Goal: Information Seeking & Learning: Learn about a topic

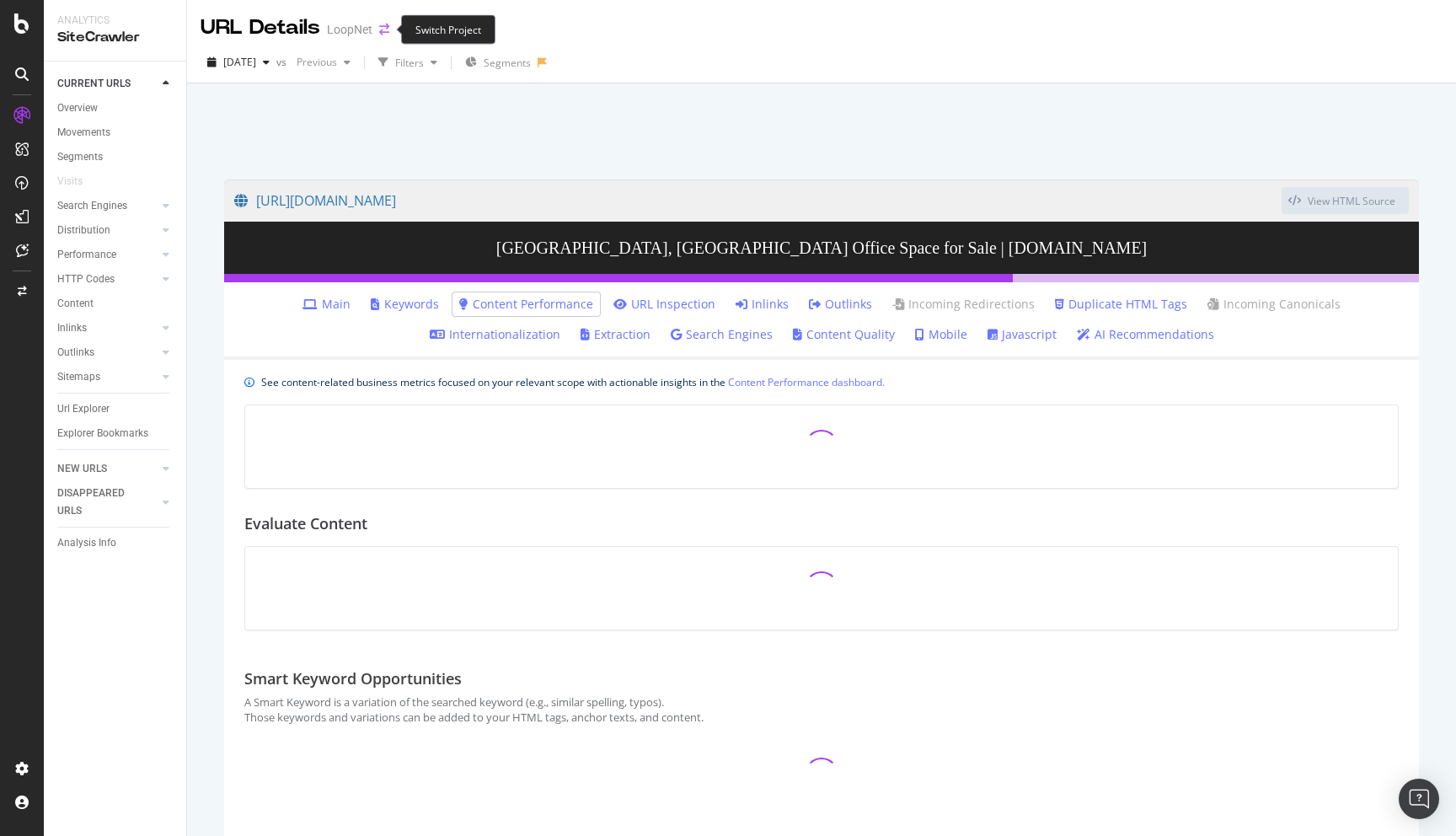
click at [380, 34] on icon "arrow-right-arrow-left" at bounding box center [384, 30] width 10 height 12
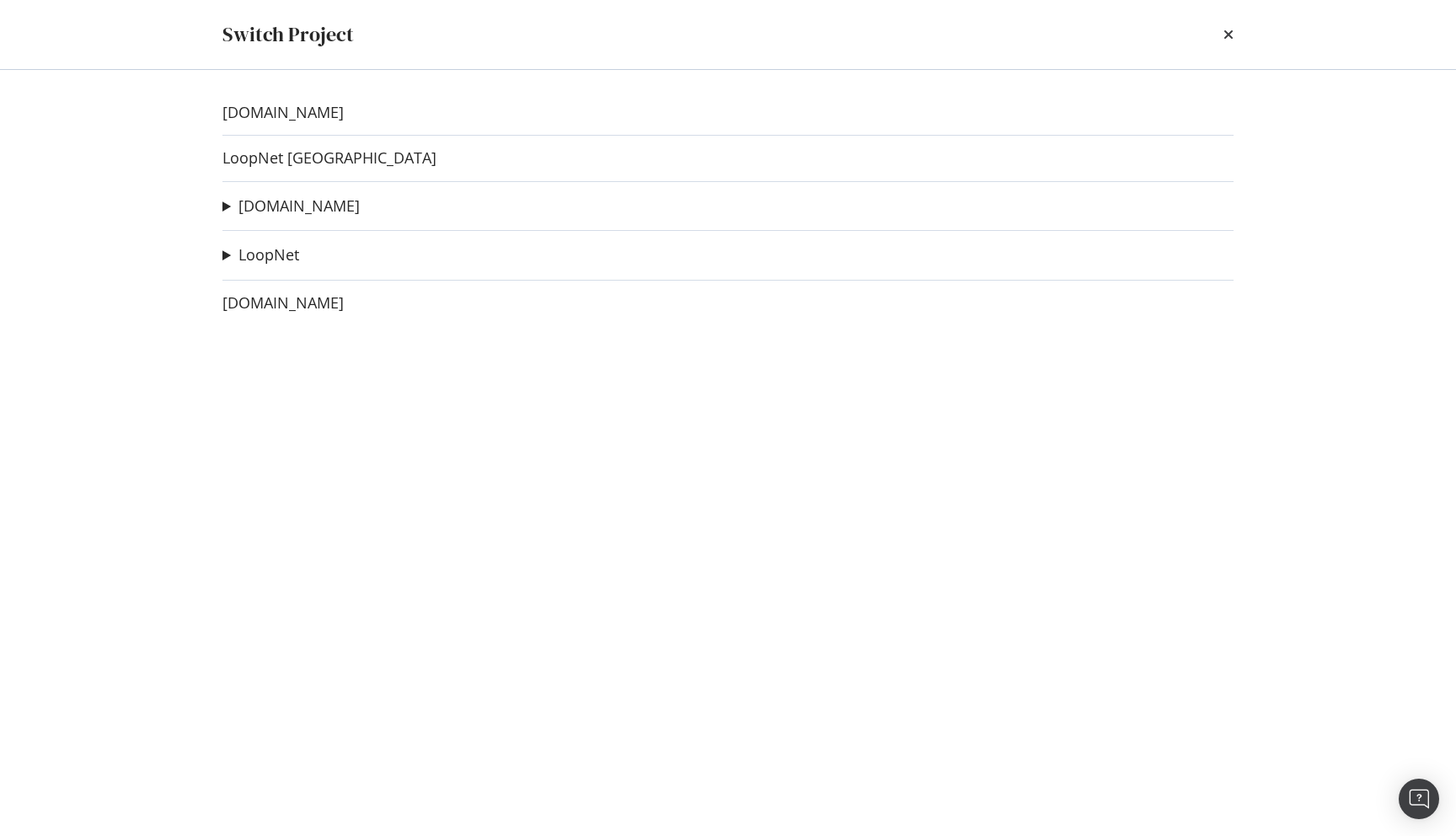
click at [285, 194] on div "[DOMAIN_NAME] LoopNet Canada [DOMAIN_NAME] Apartments H1 test Ad-Hoc Project [D…" at bounding box center [728, 453] width 1079 height 766
click at [284, 206] on link "[DOMAIN_NAME]" at bounding box center [298, 206] width 121 height 18
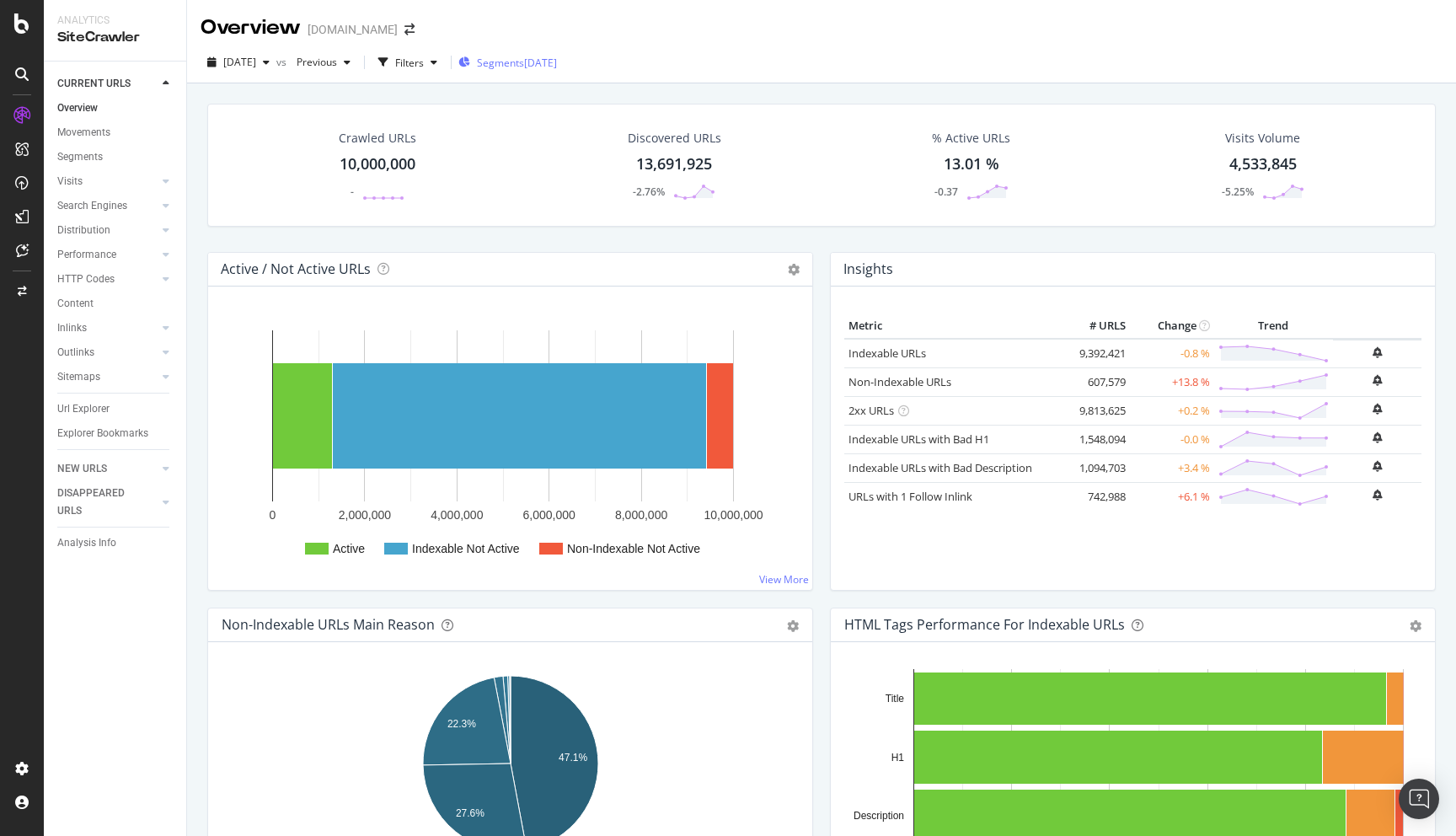
click at [524, 61] on span "Segments" at bounding box center [500, 63] width 47 height 15
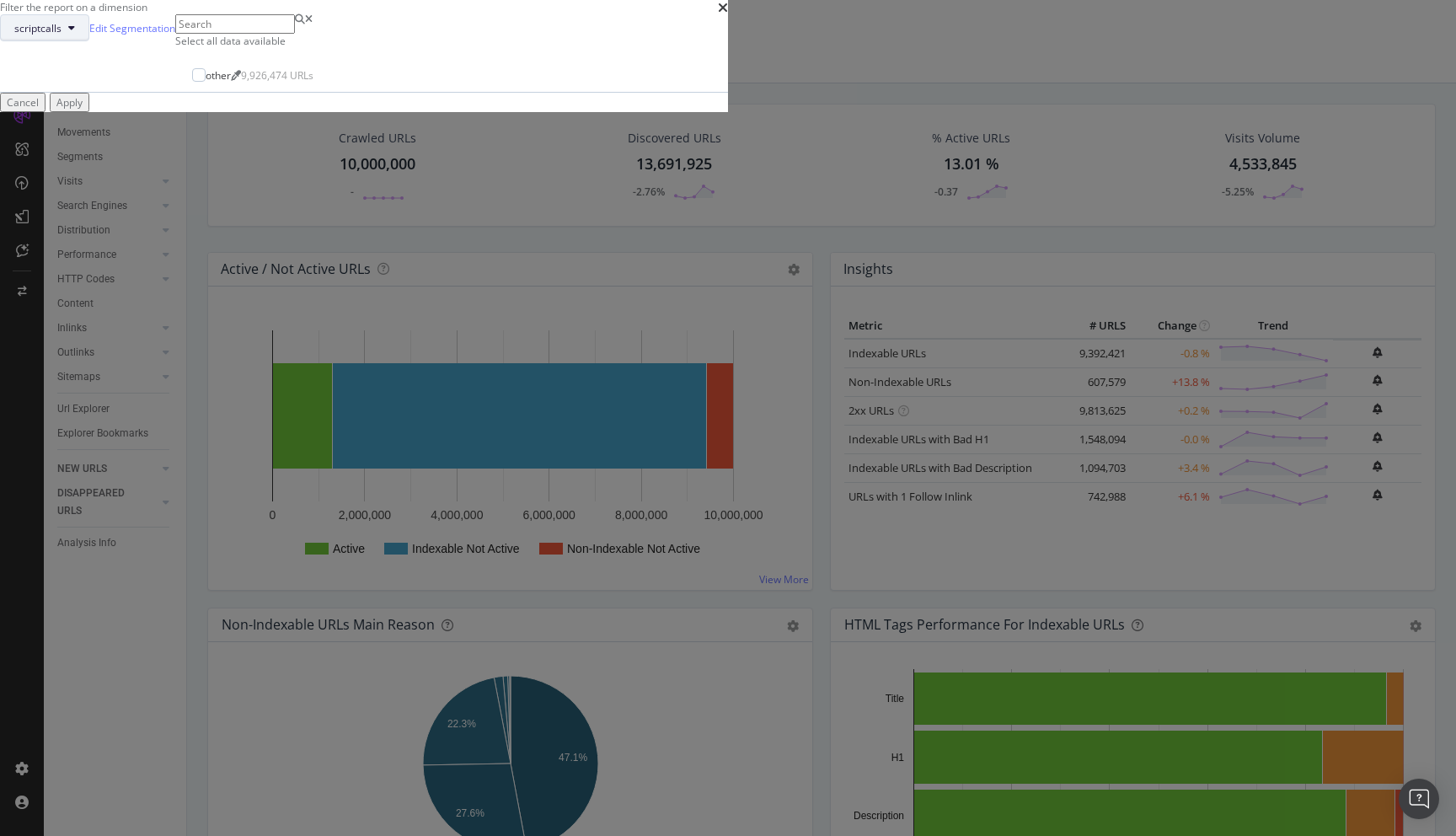
click at [75, 33] on icon "modal" at bounding box center [72, 28] width 7 height 10
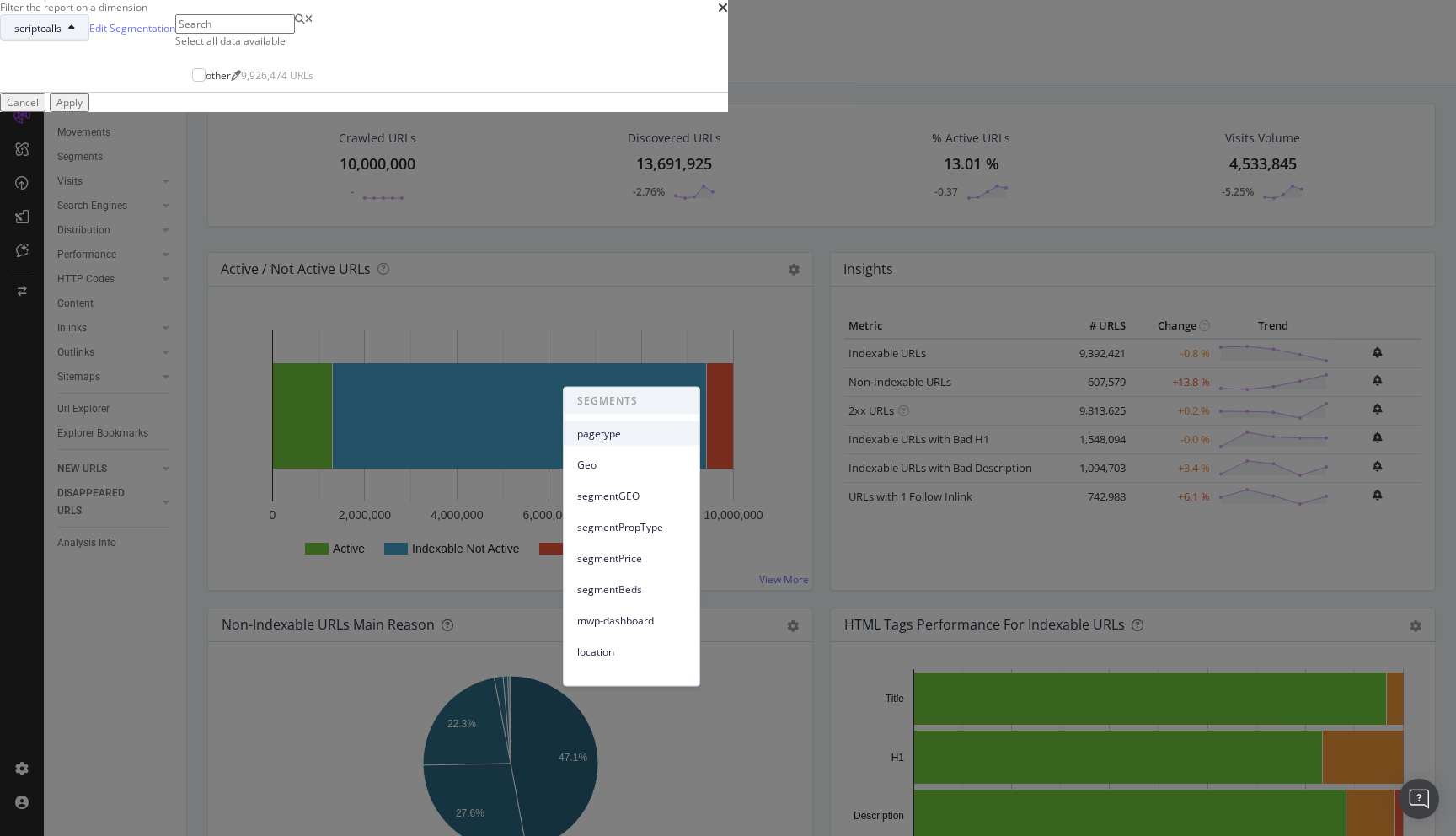
click at [606, 431] on span "pagetype" at bounding box center [631, 433] width 109 height 15
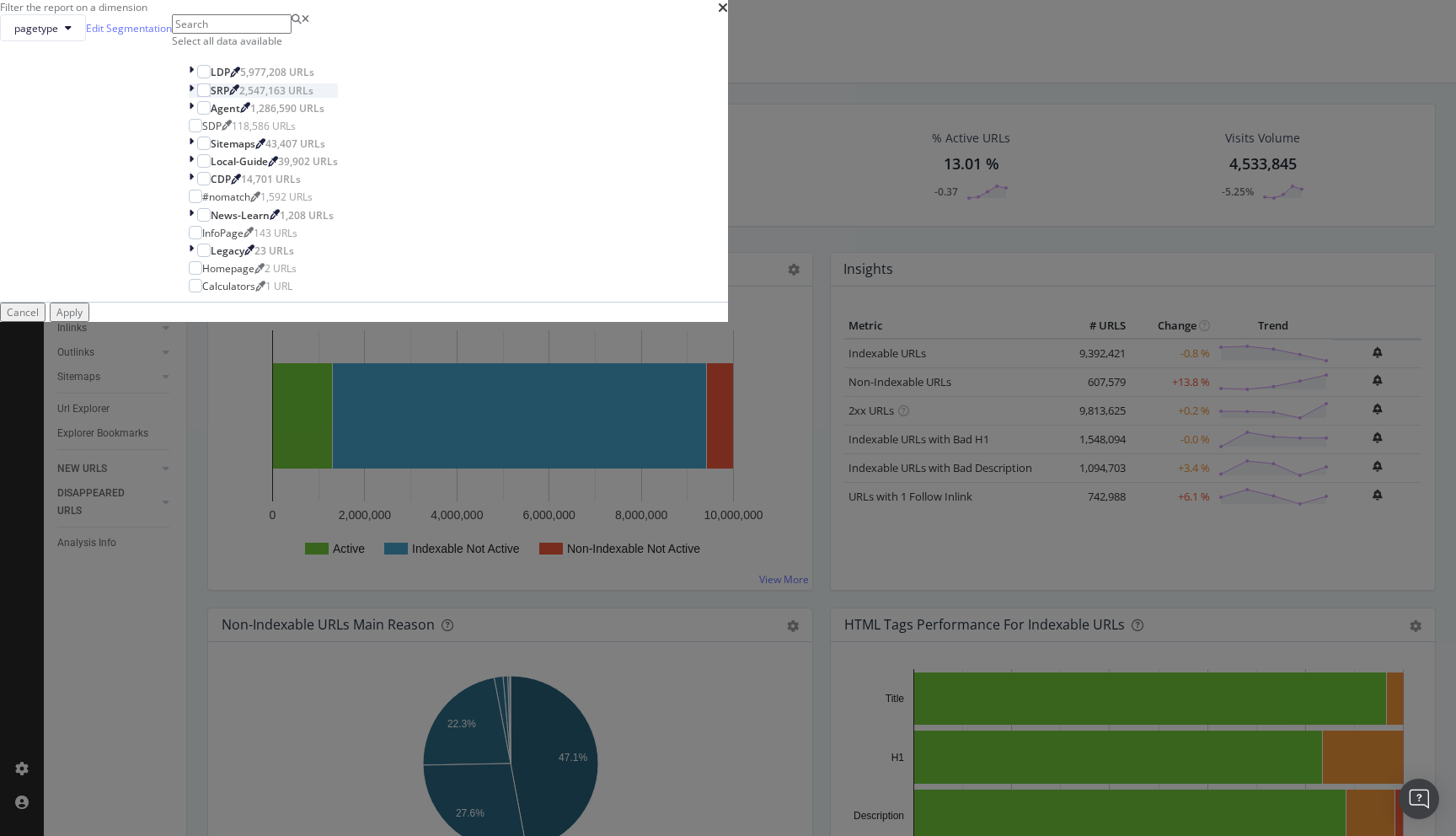
click at [194, 98] on icon "modal" at bounding box center [191, 90] width 5 height 15
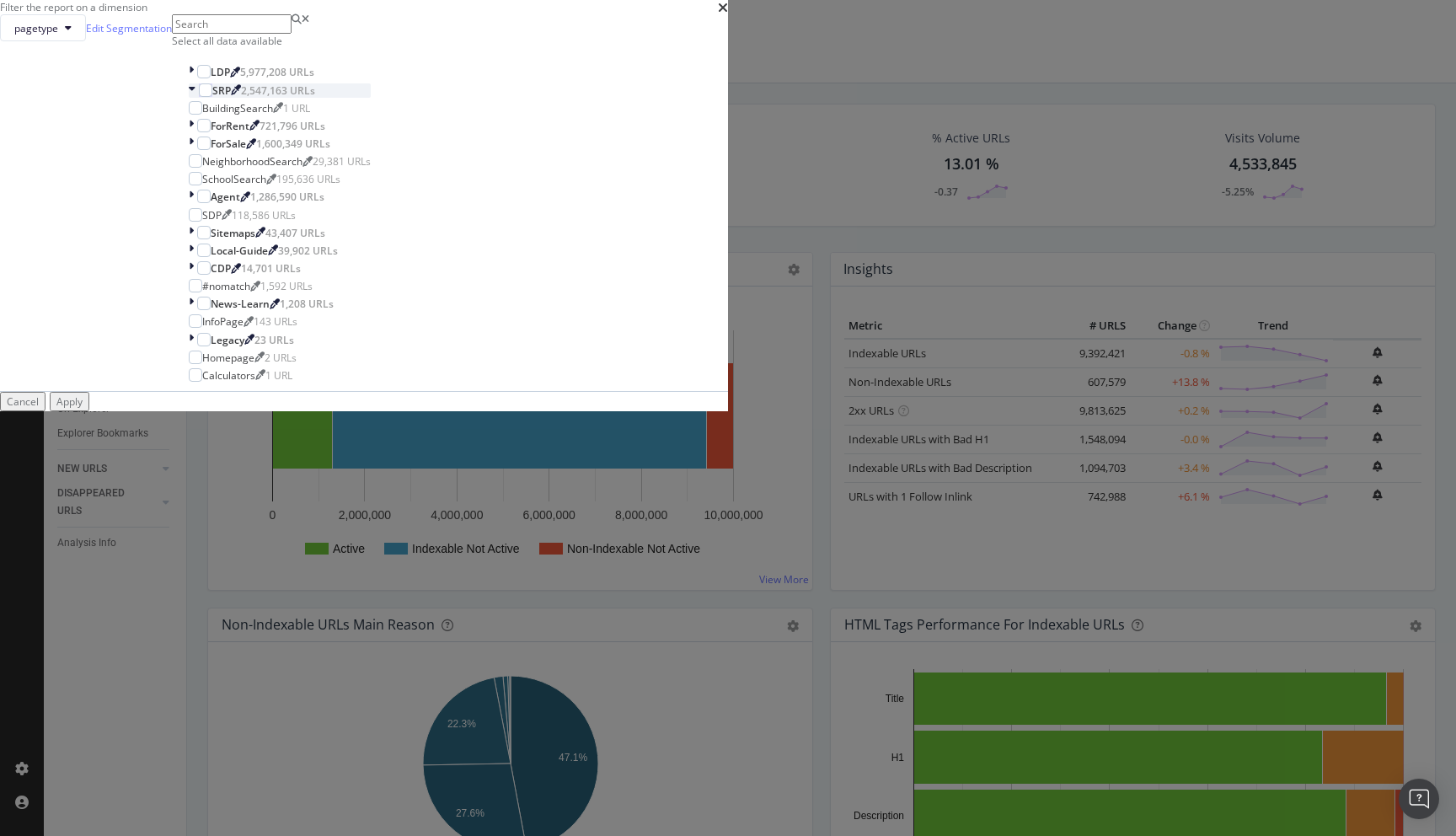
click at [196, 98] on icon "modal" at bounding box center [192, 90] width 7 height 15
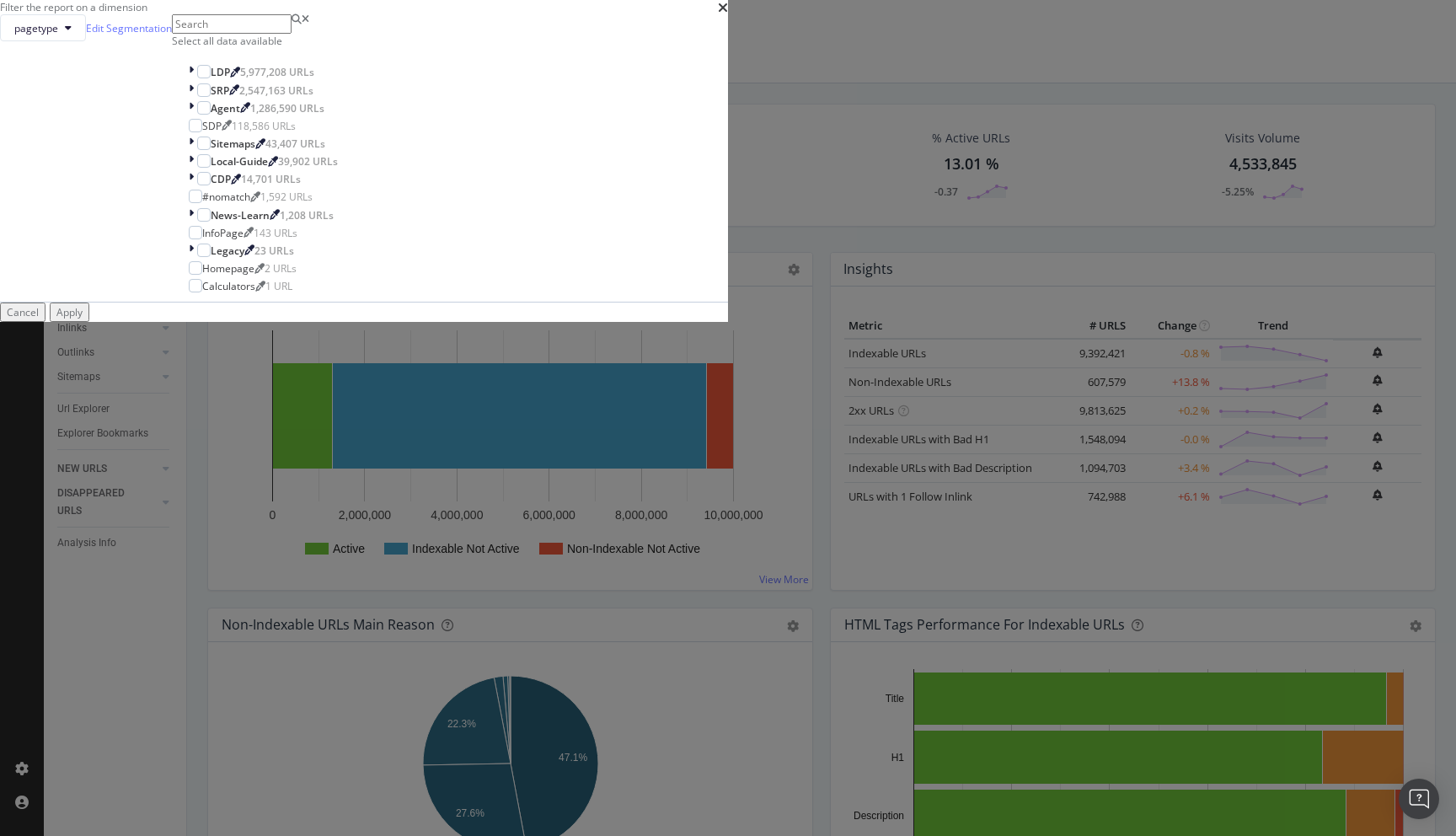
click at [728, 15] on div "times" at bounding box center [723, 7] width 10 height 15
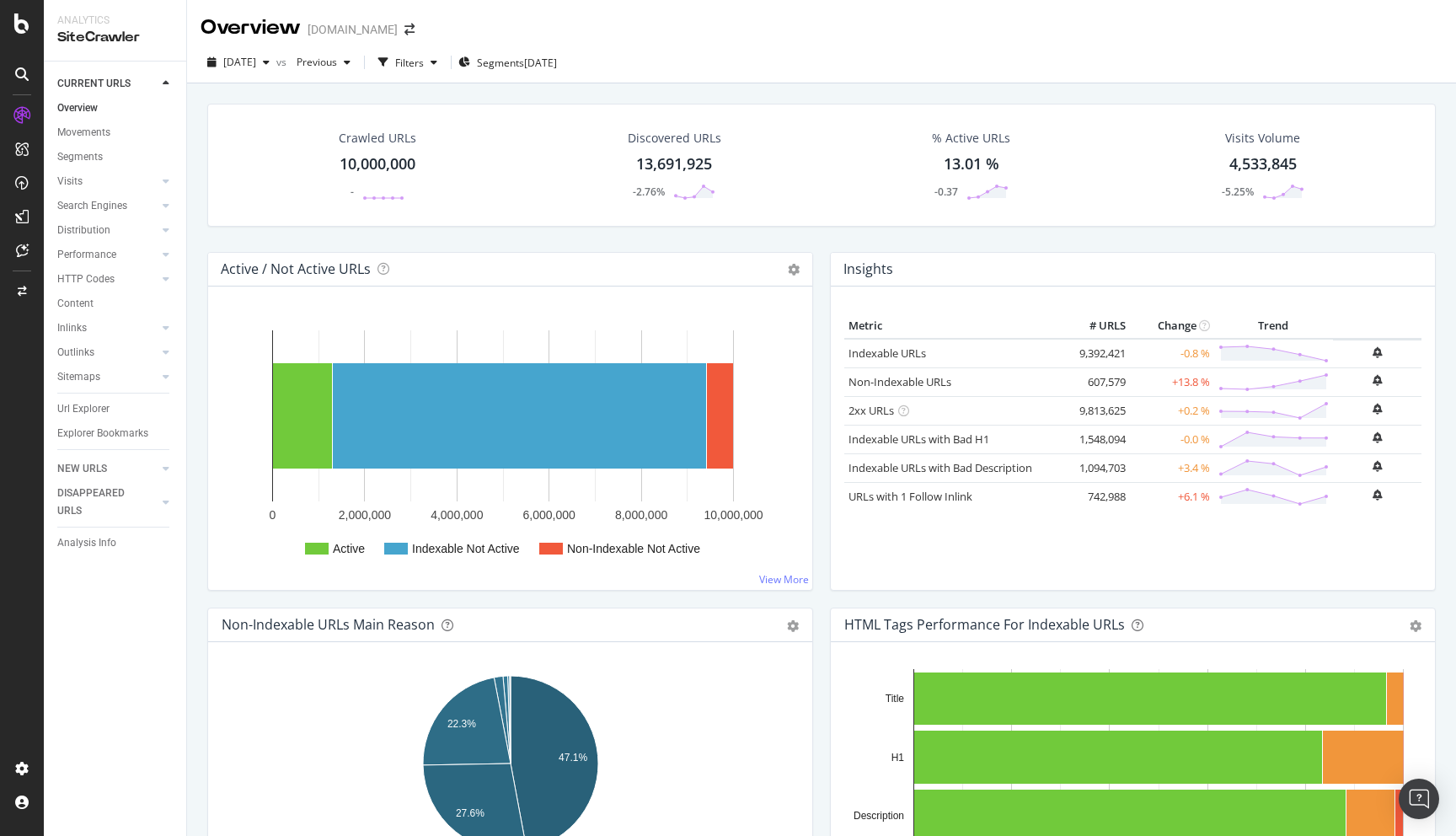
click at [887, 181] on div "% Active URLs 13.01 % -0.37" at bounding box center [972, 165] width 290 height 87
click at [108, 213] on div "LogAnalyzer" at bounding box center [95, 220] width 66 height 17
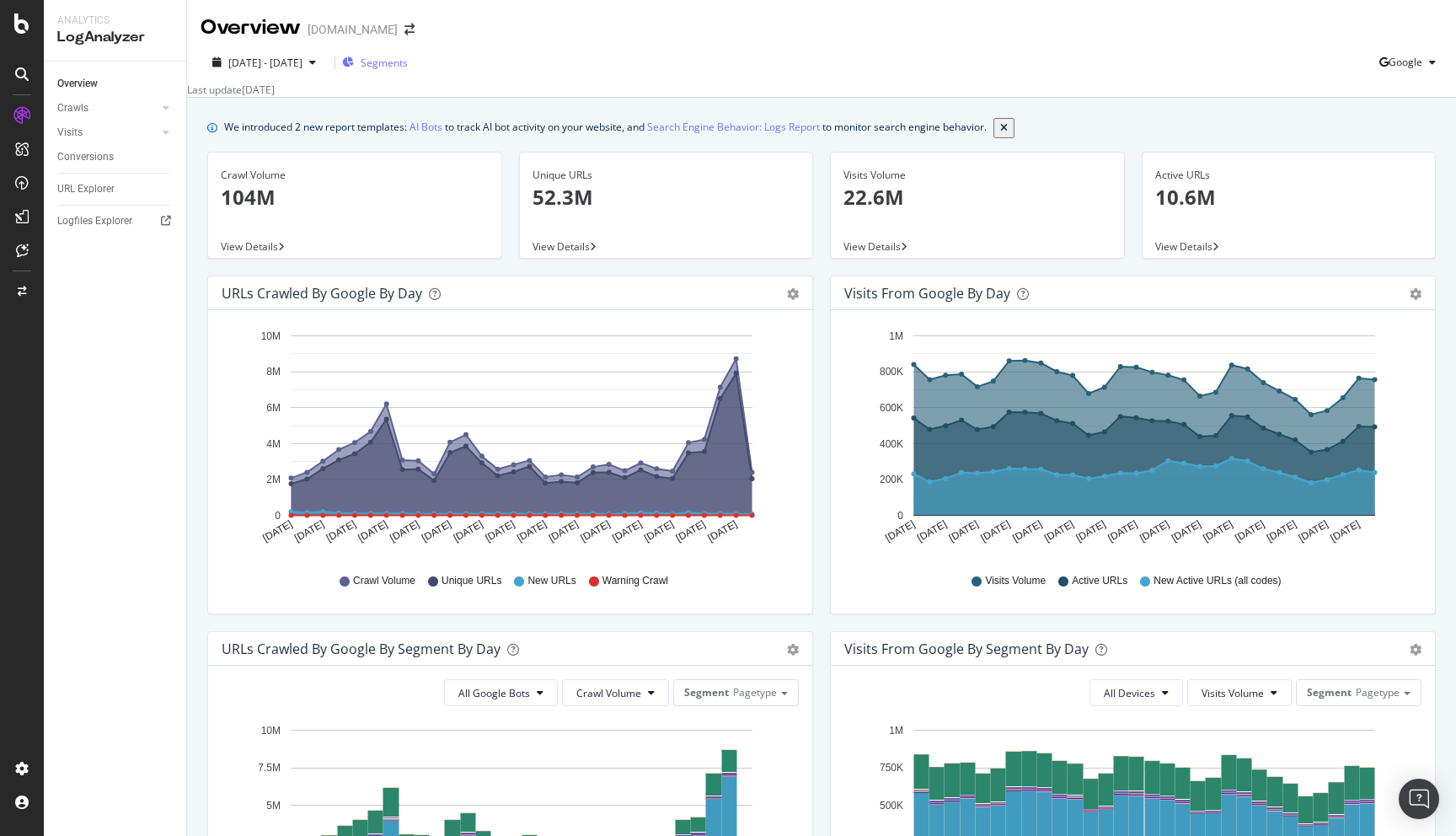
click at [408, 60] on span "Segments" at bounding box center [383, 63] width 47 height 15
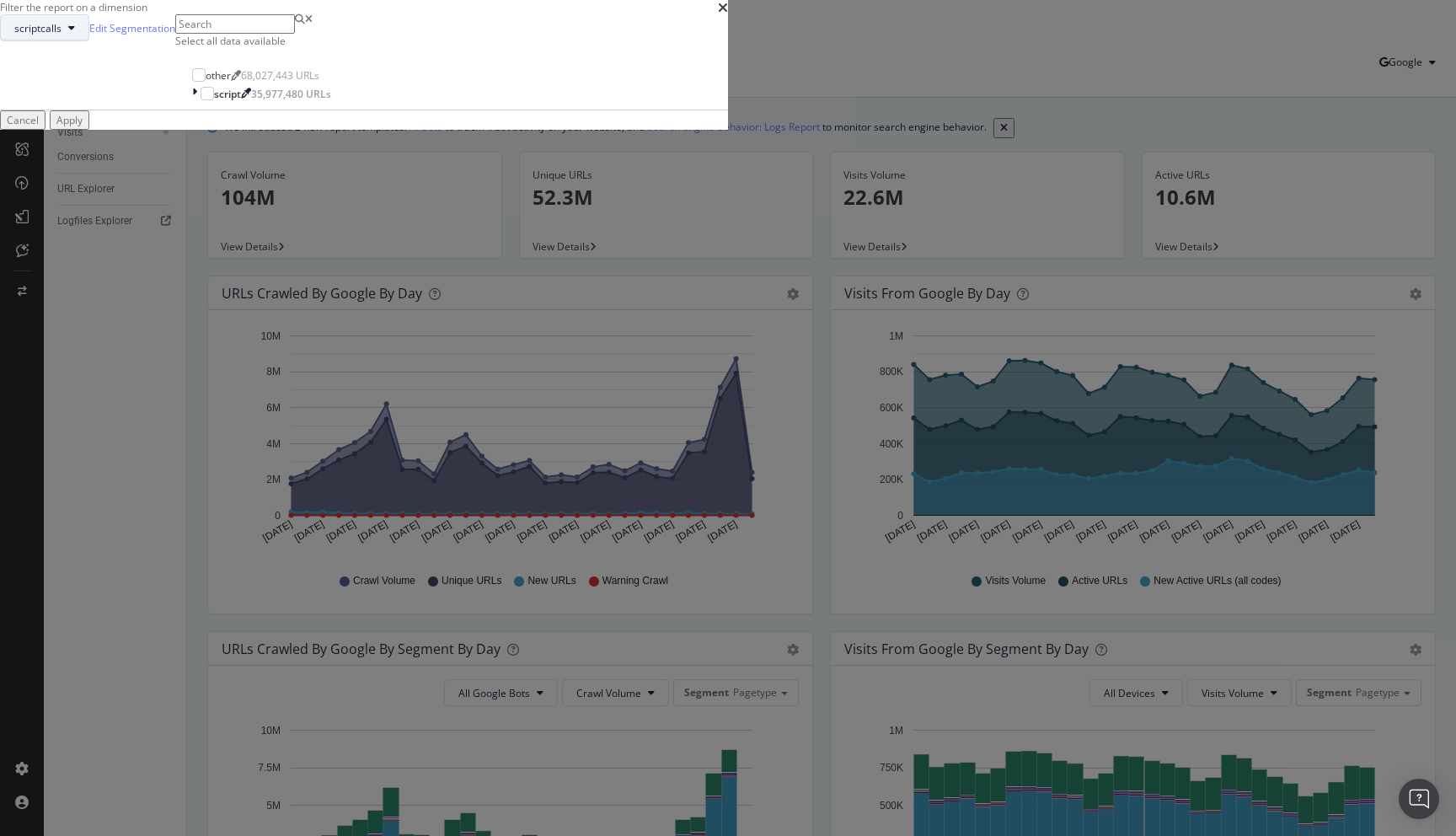
click at [89, 41] on button "scriptcalls" at bounding box center [45, 27] width 89 height 27
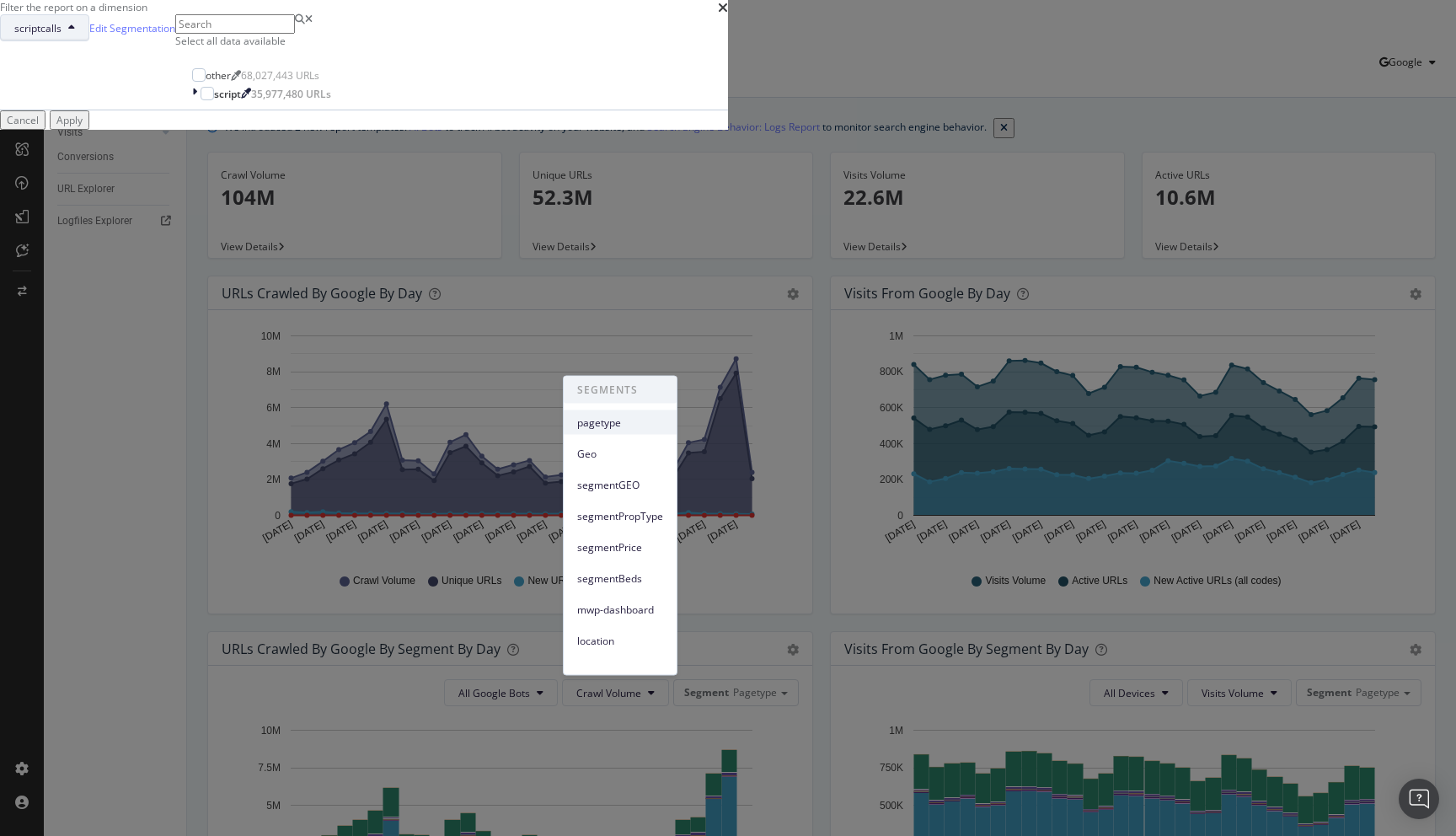
click at [605, 419] on span "pagetype" at bounding box center [620, 422] width 86 height 15
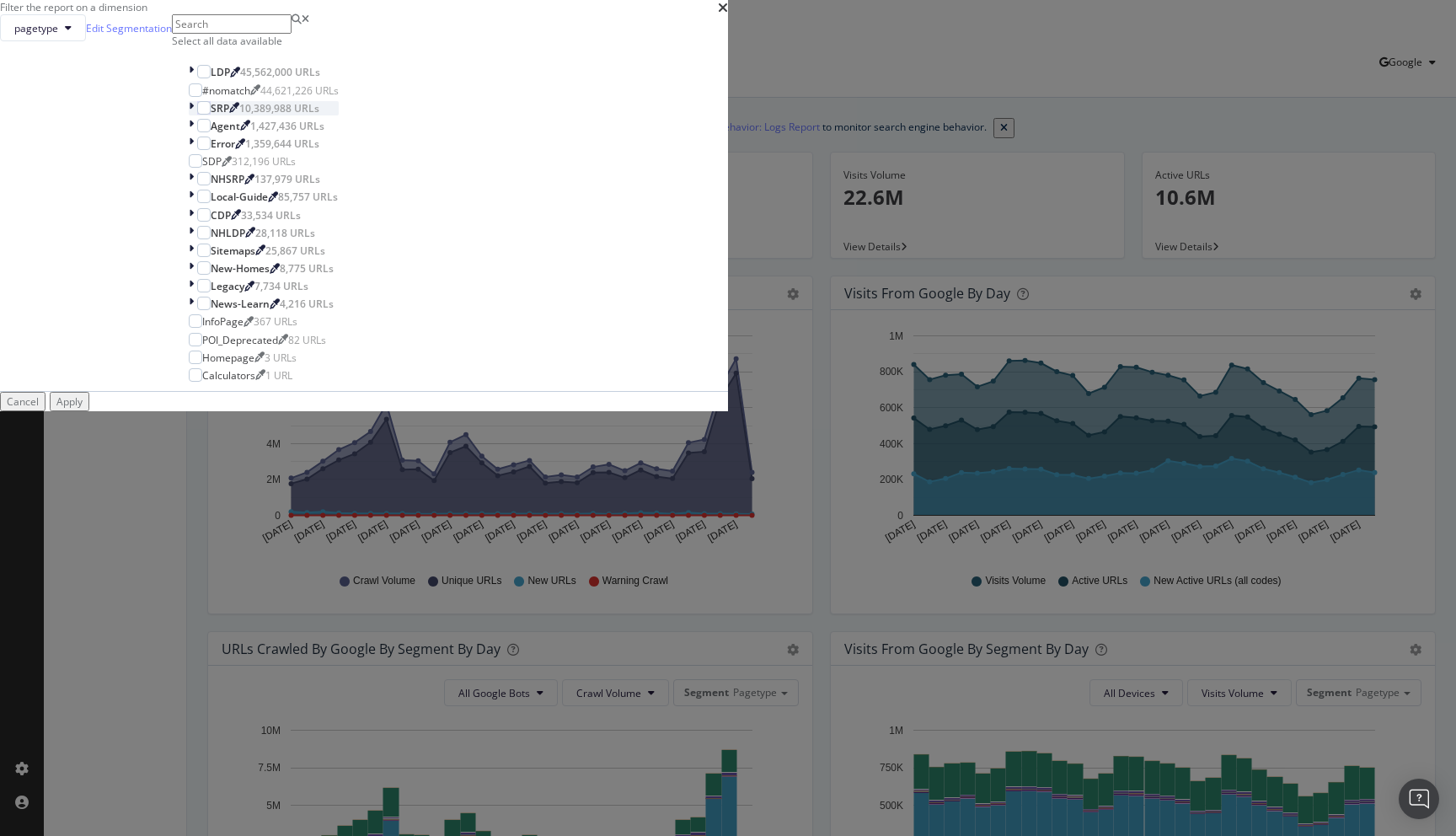
click at [194, 116] on icon "modal" at bounding box center [191, 108] width 5 height 15
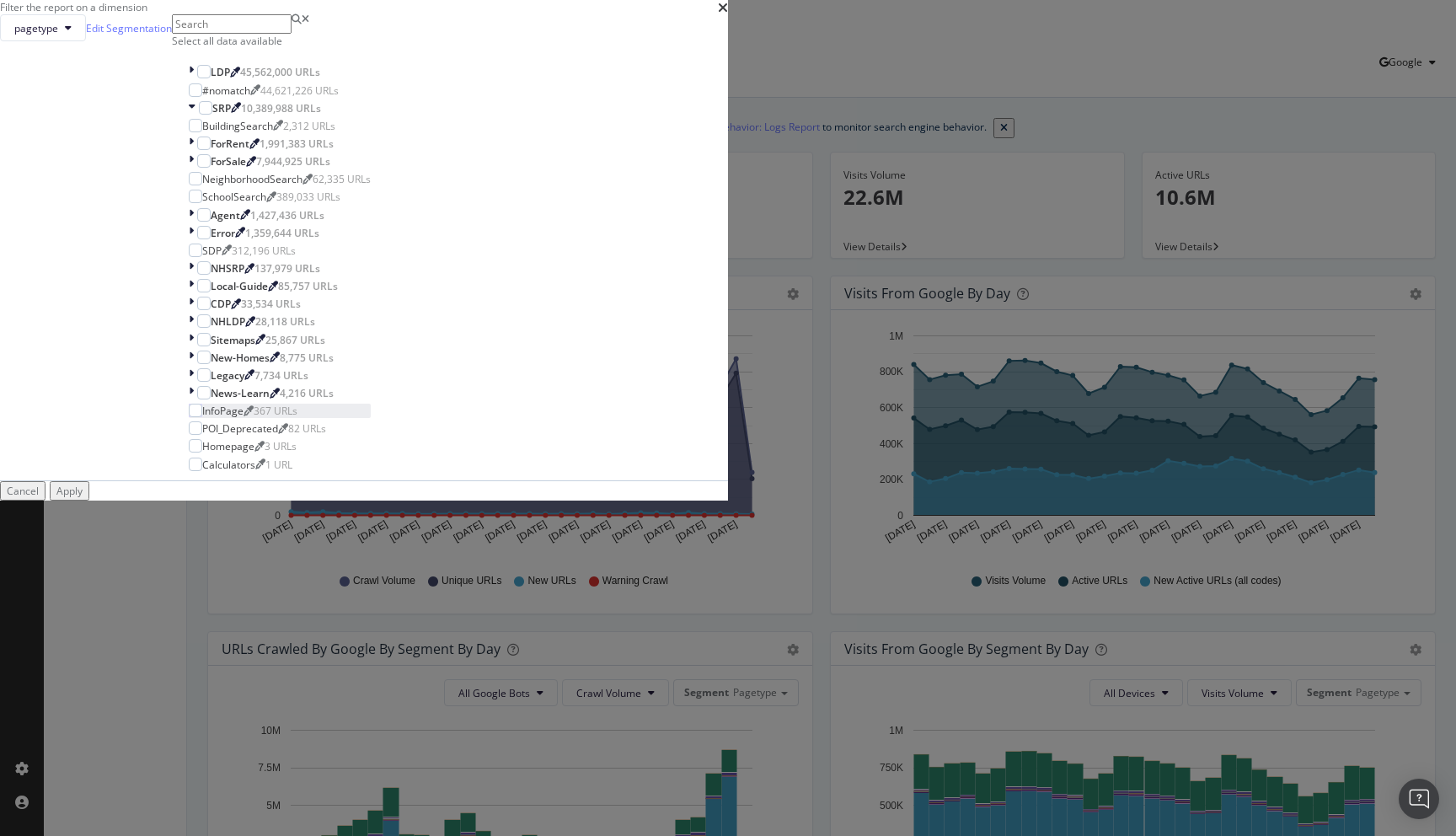
scroll to position [39, 0]
click at [194, 222] on icon "modal" at bounding box center [191, 215] width 5 height 15
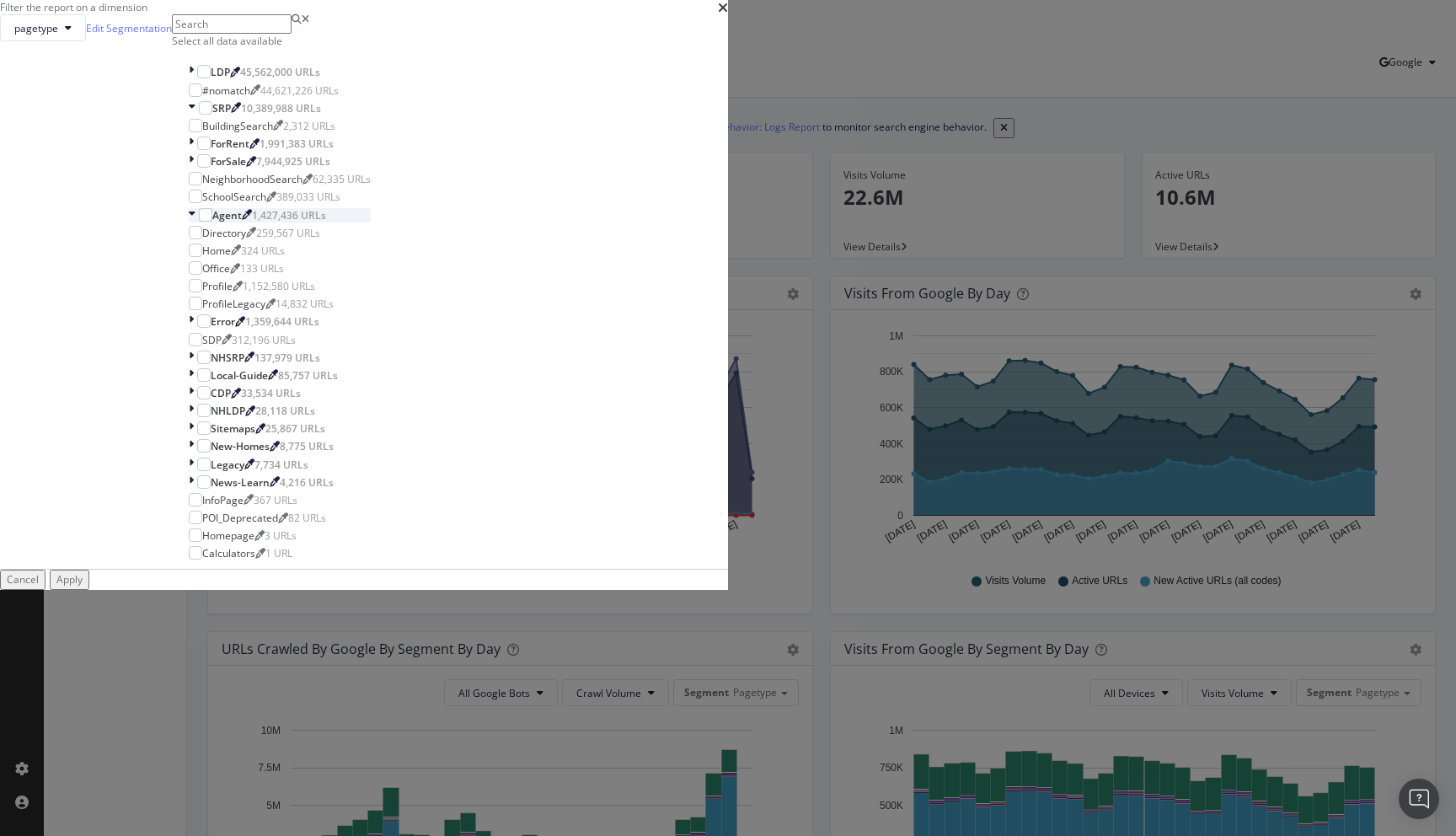
click at [196, 222] on icon "modal" at bounding box center [192, 215] width 7 height 15
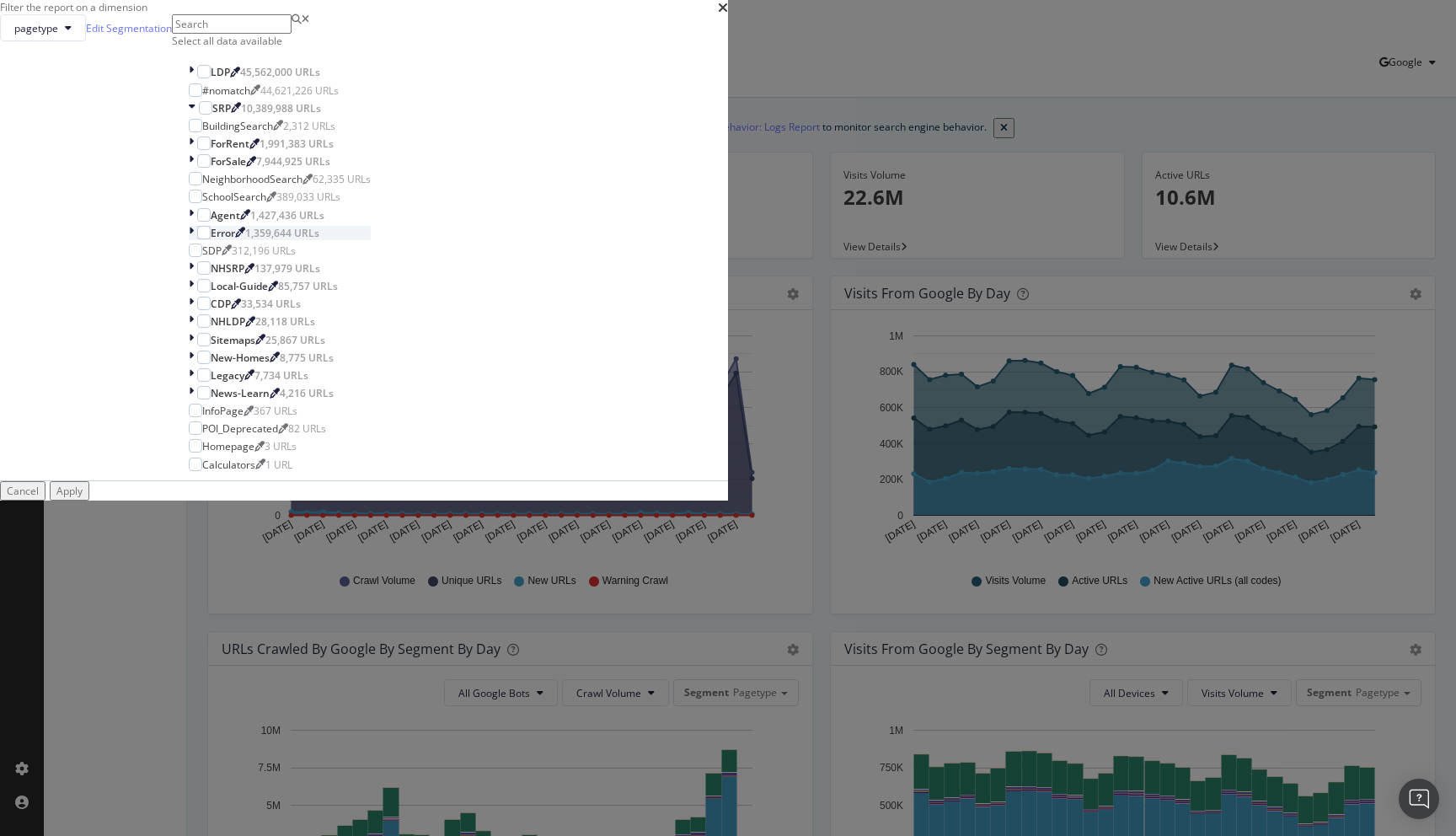
click at [197, 240] on div "modal" at bounding box center [193, 232] width 9 height 15
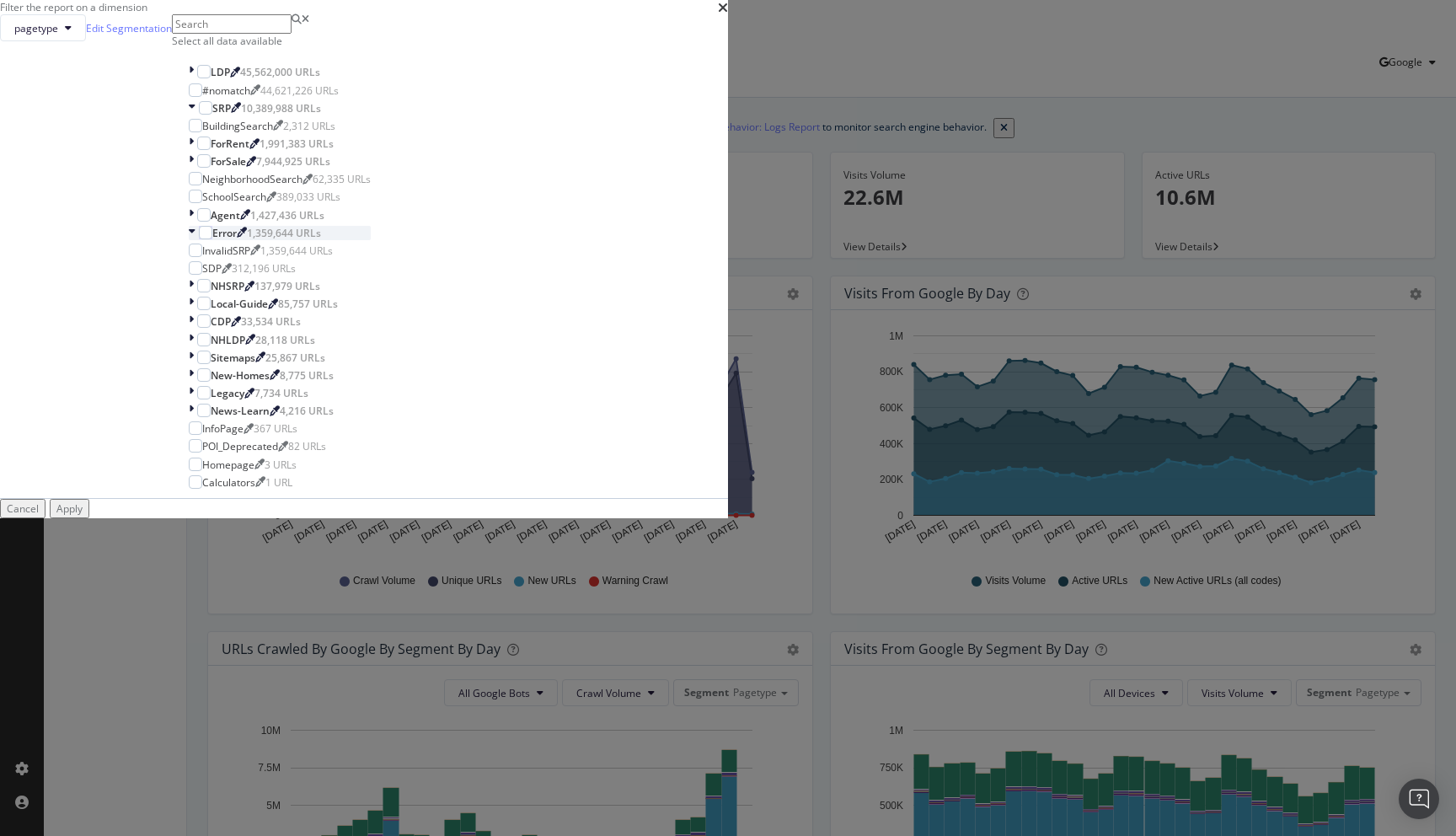
click at [199, 240] on div "modal" at bounding box center [194, 232] width 10 height 15
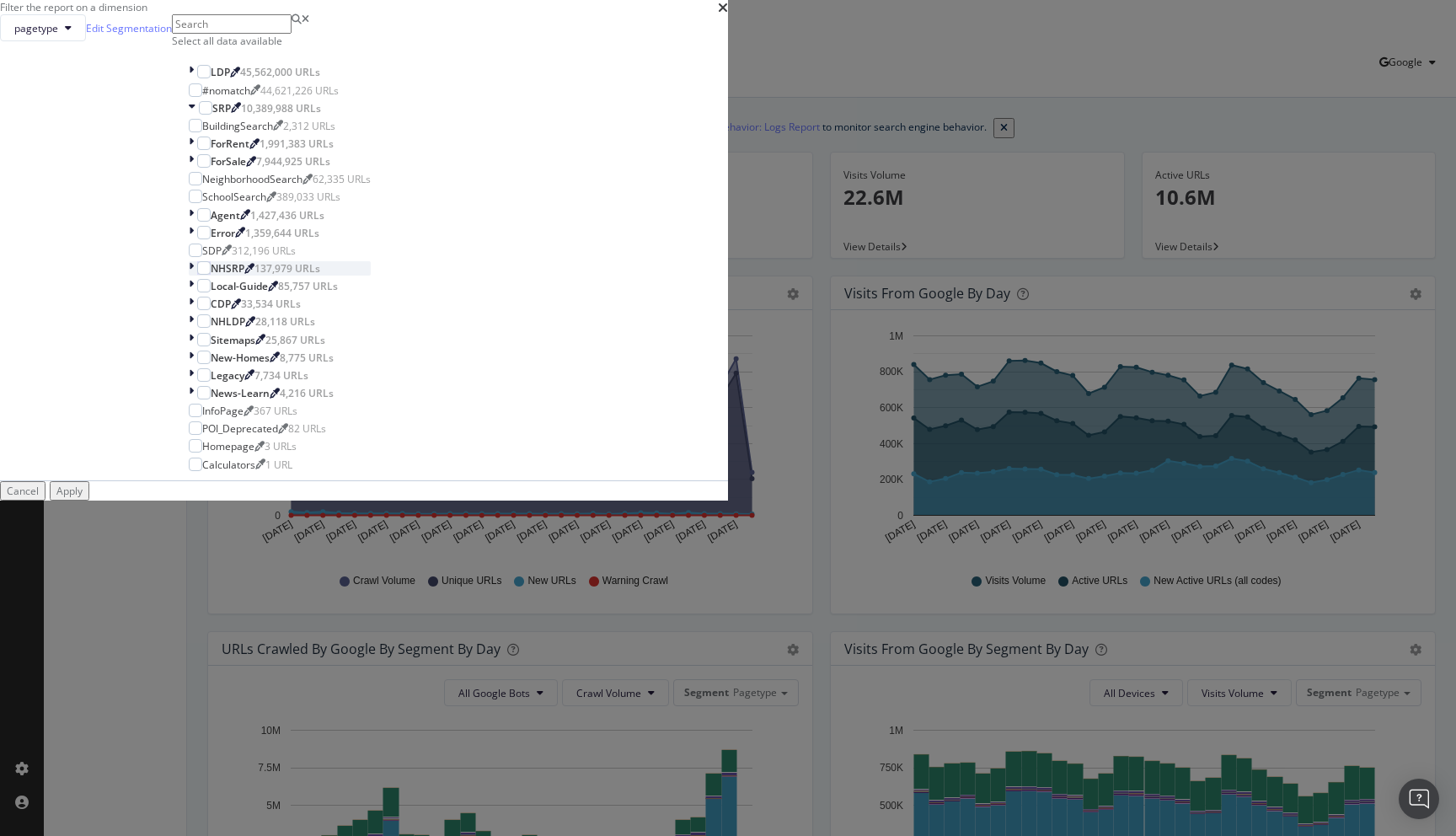
click at [194, 275] on icon "modal" at bounding box center [191, 268] width 5 height 15
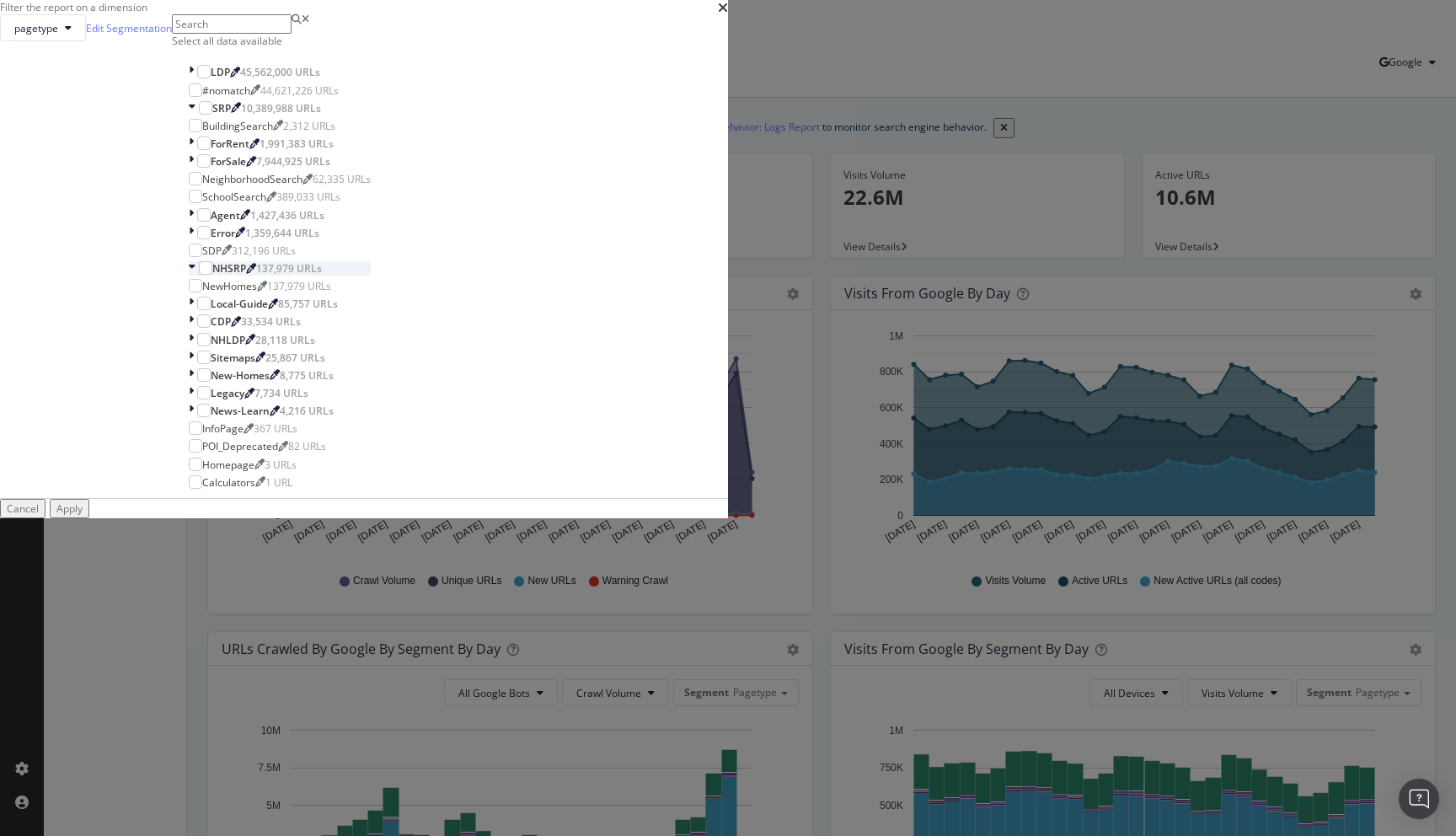
click at [196, 275] on icon "modal" at bounding box center [192, 268] width 7 height 15
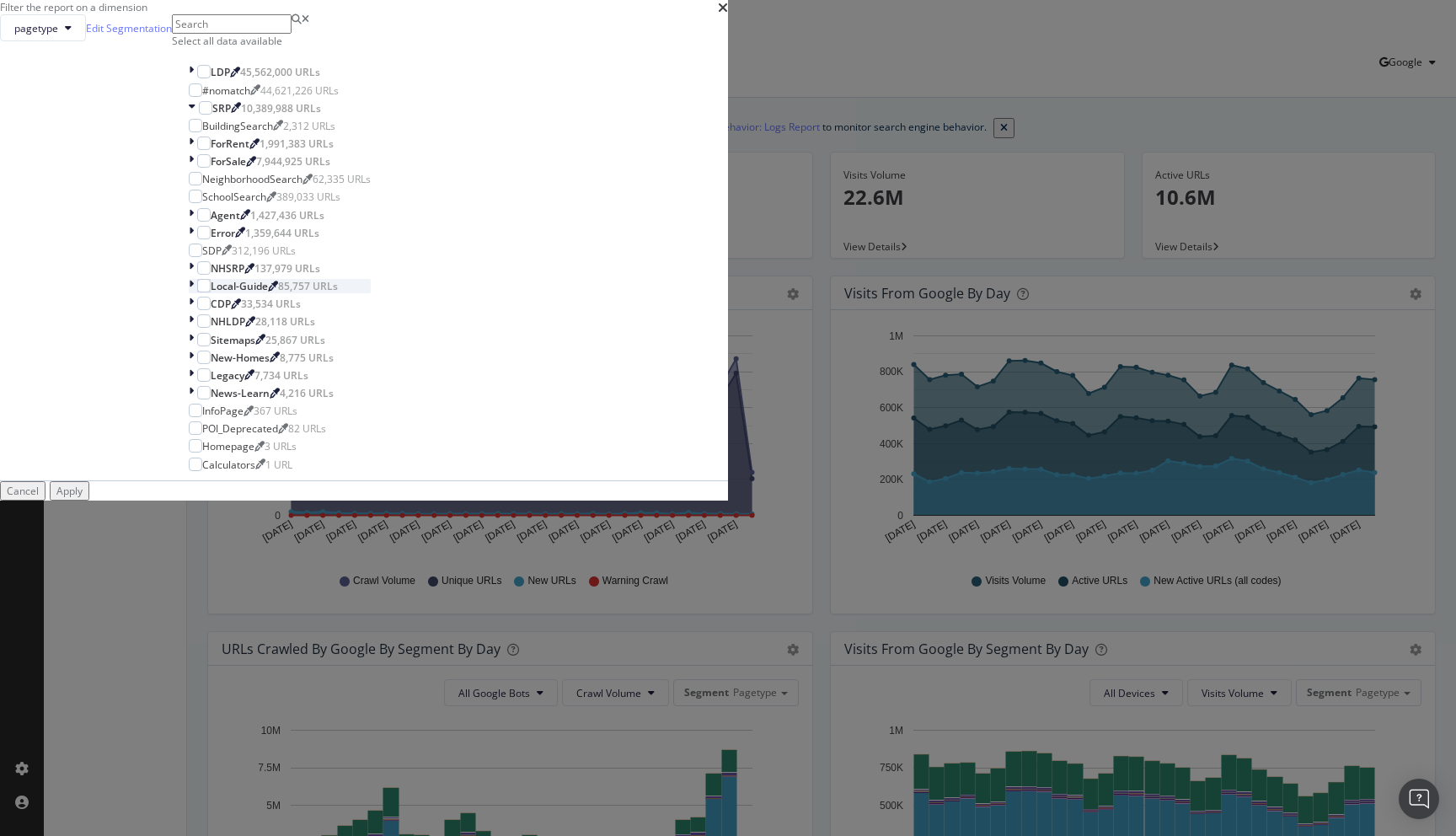
click at [194, 293] on icon "modal" at bounding box center [191, 286] width 5 height 15
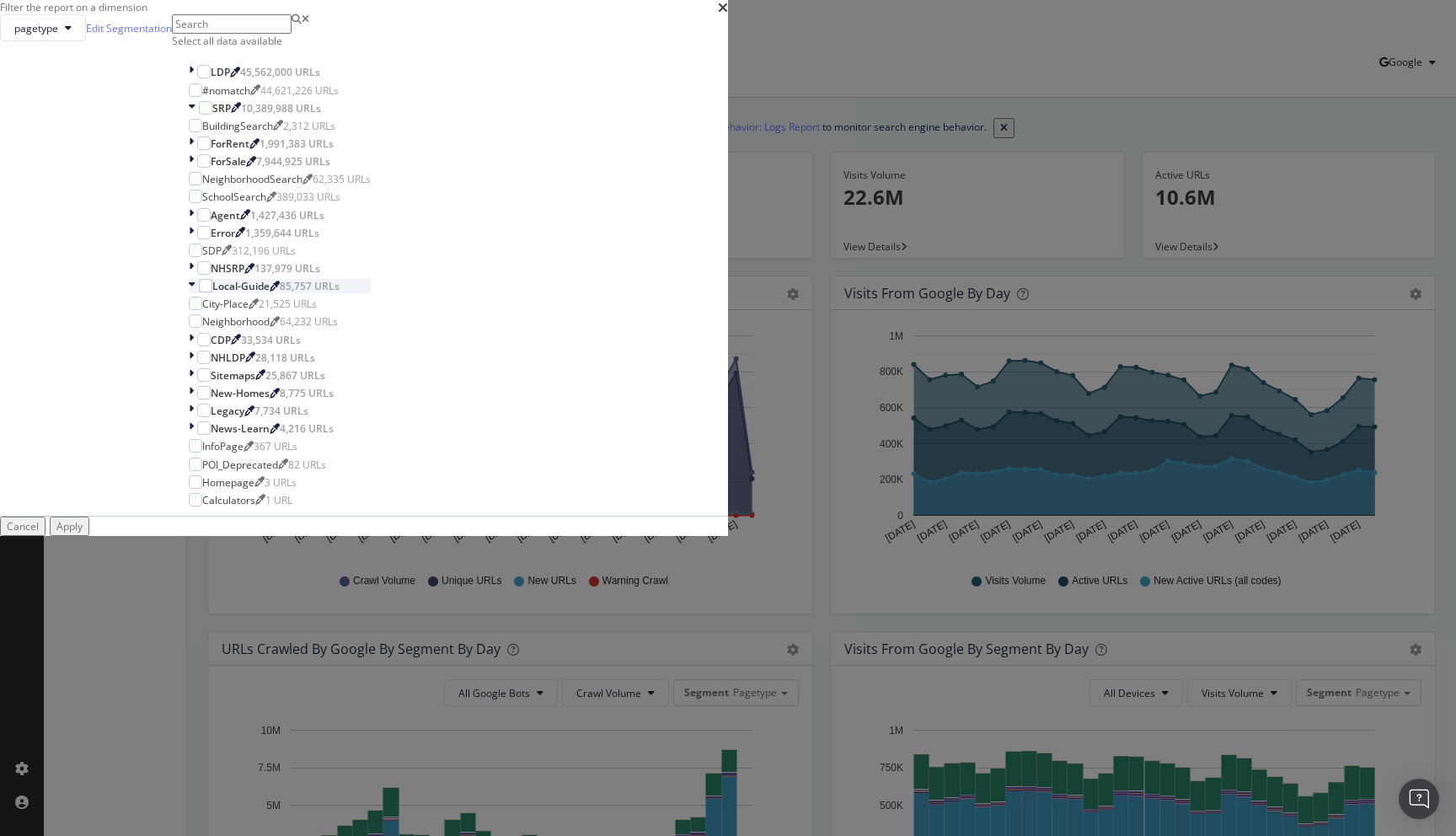
scroll to position [132, 0]
click at [194, 347] on icon "modal" at bounding box center [191, 340] width 5 height 15
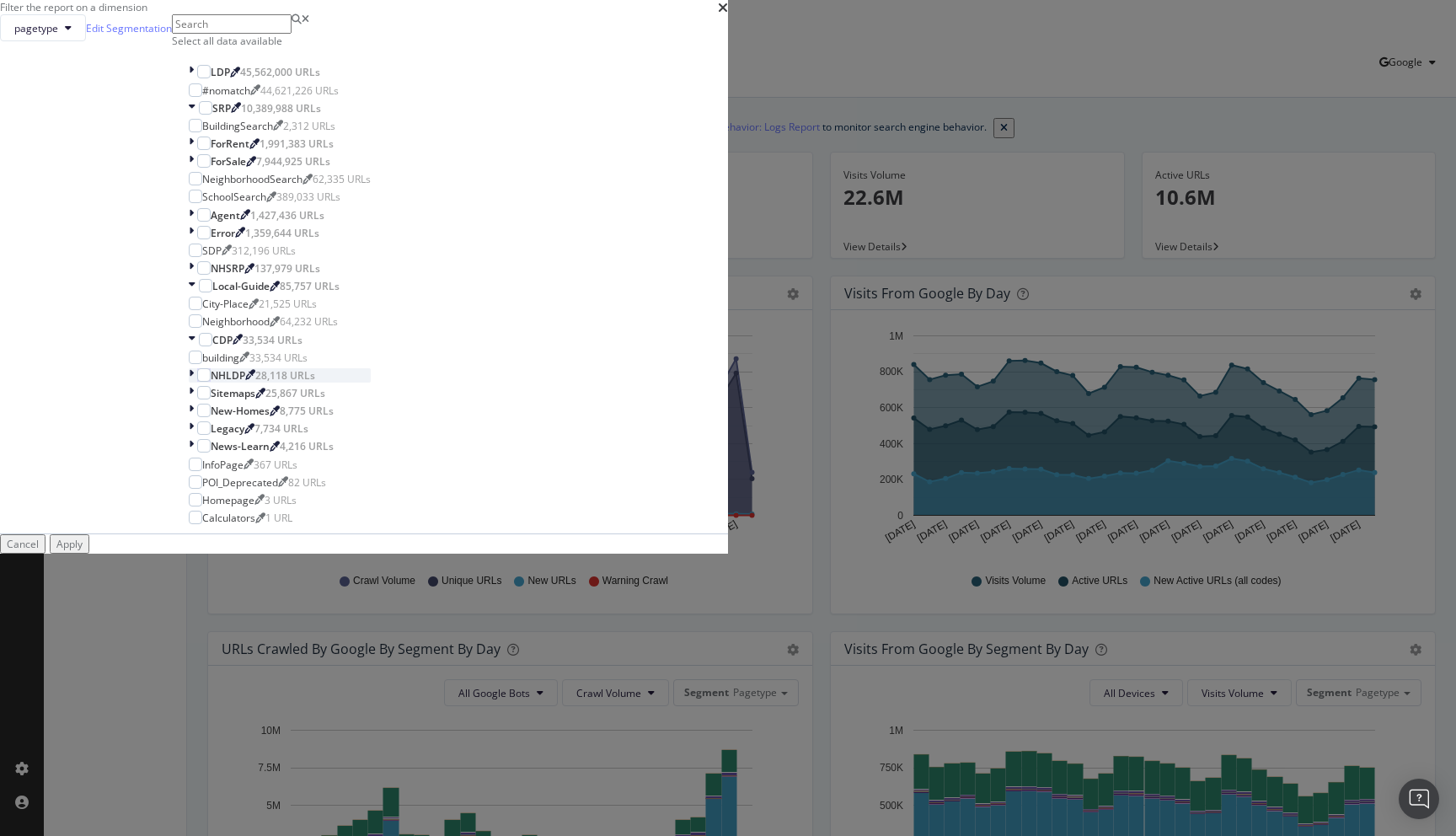
click at [194, 382] on icon "modal" at bounding box center [191, 375] width 5 height 15
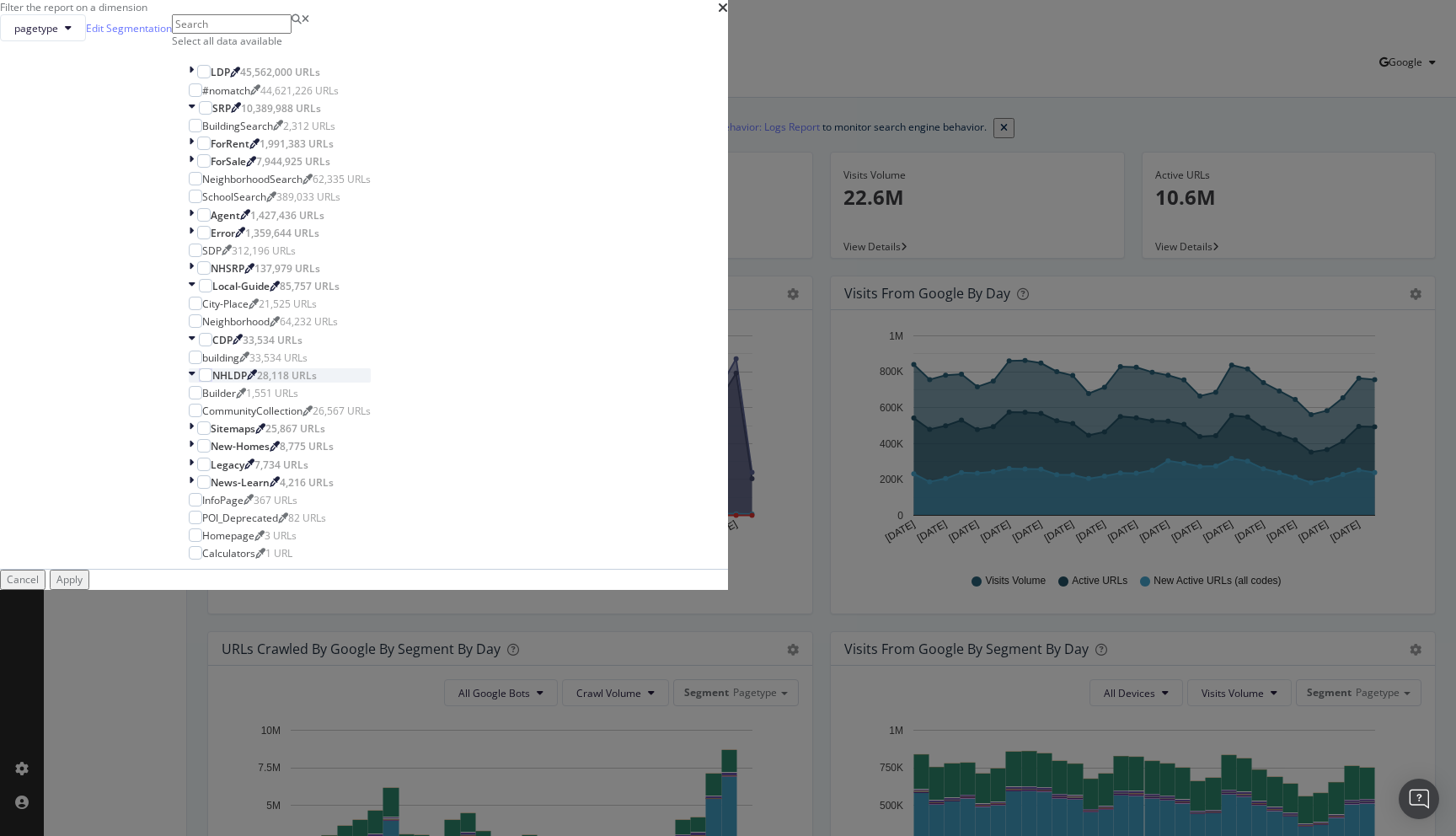
scroll to position [250, 0]
click at [194, 436] on icon "modal" at bounding box center [191, 428] width 5 height 15
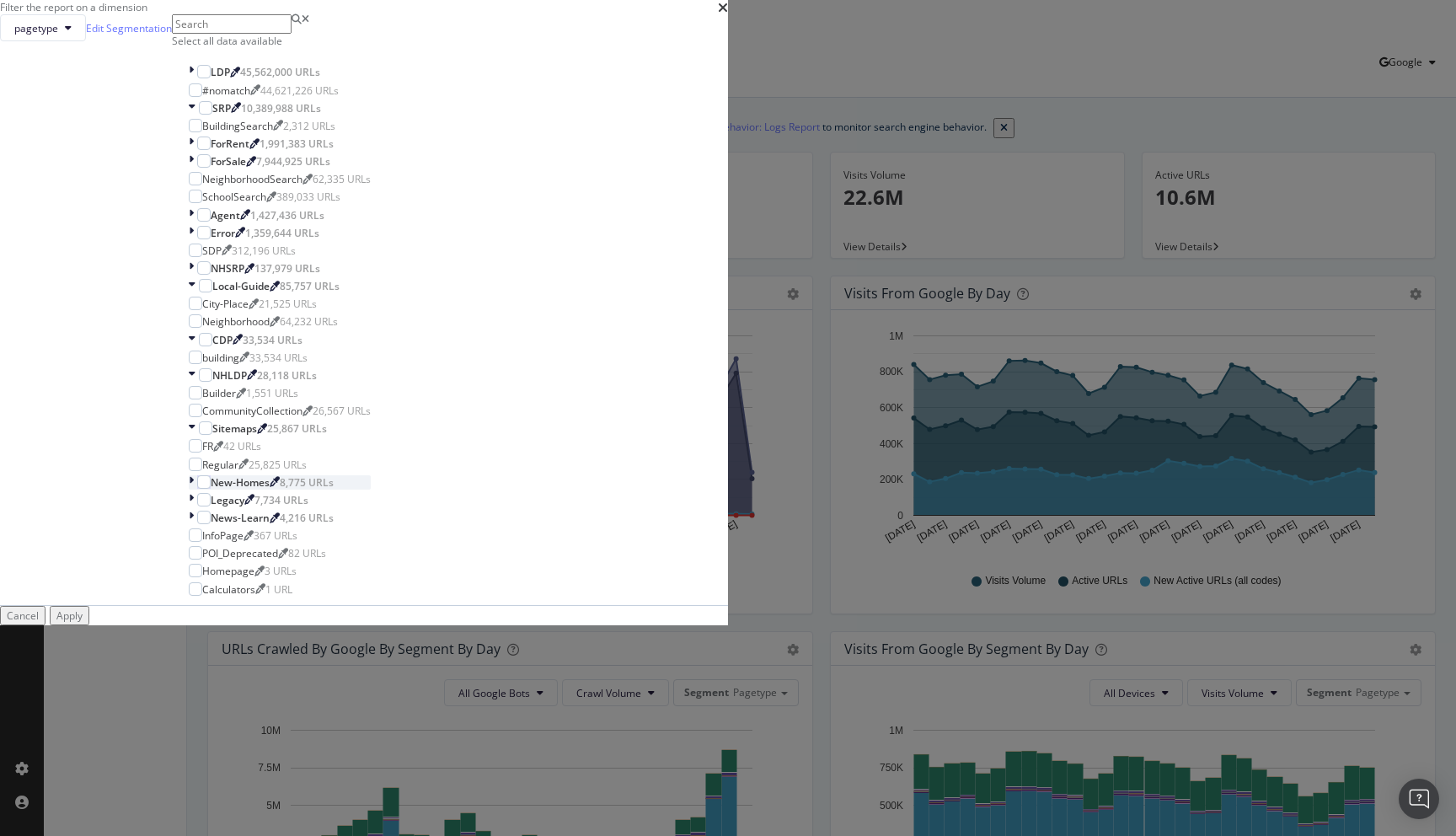
click at [194, 490] on icon "modal" at bounding box center [191, 482] width 5 height 15
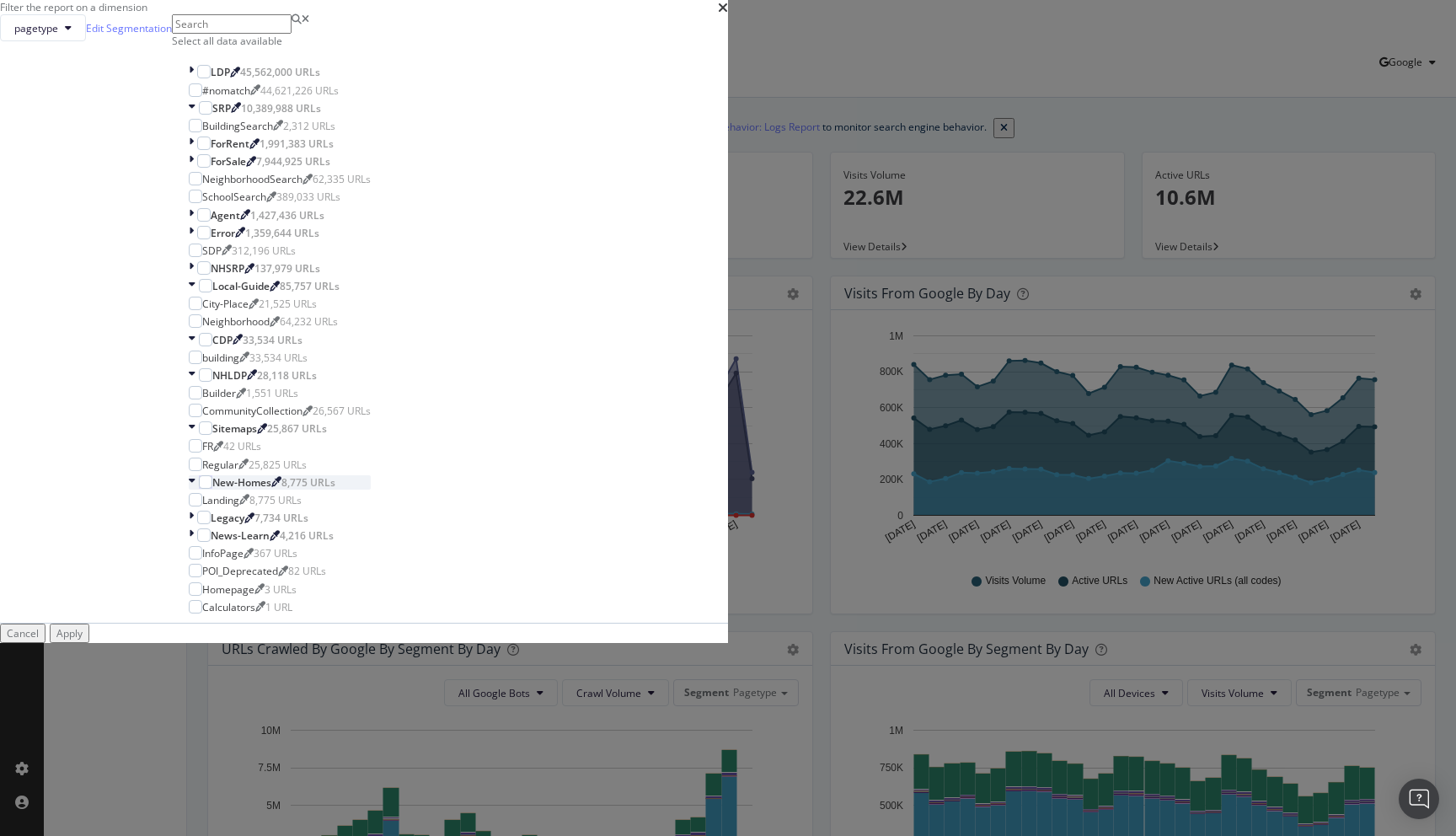
scroll to position [316, 0]
click at [197, 521] on div "modal" at bounding box center [193, 517] width 9 height 15
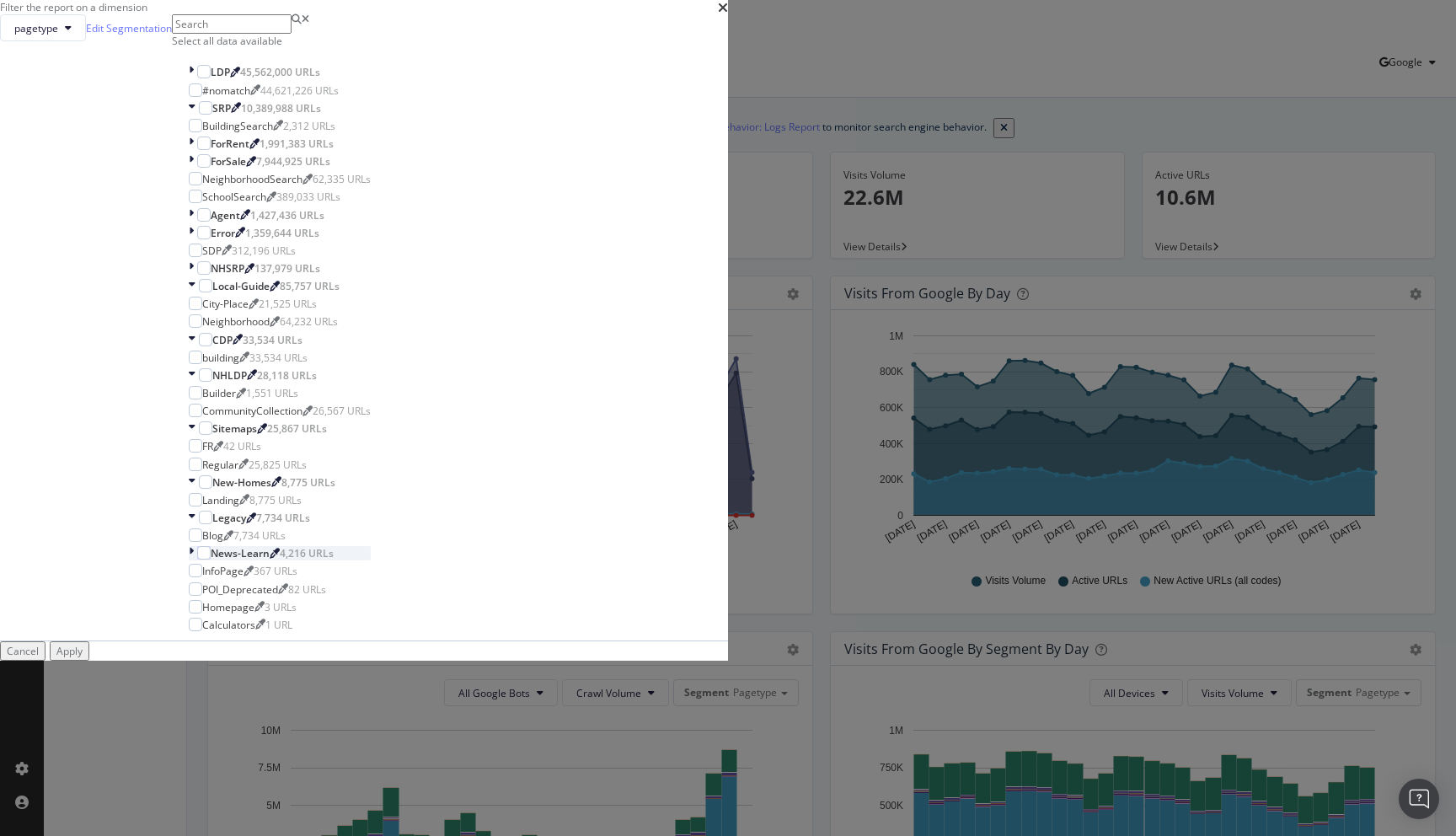
click at [194, 554] on icon "modal" at bounding box center [191, 553] width 5 height 15
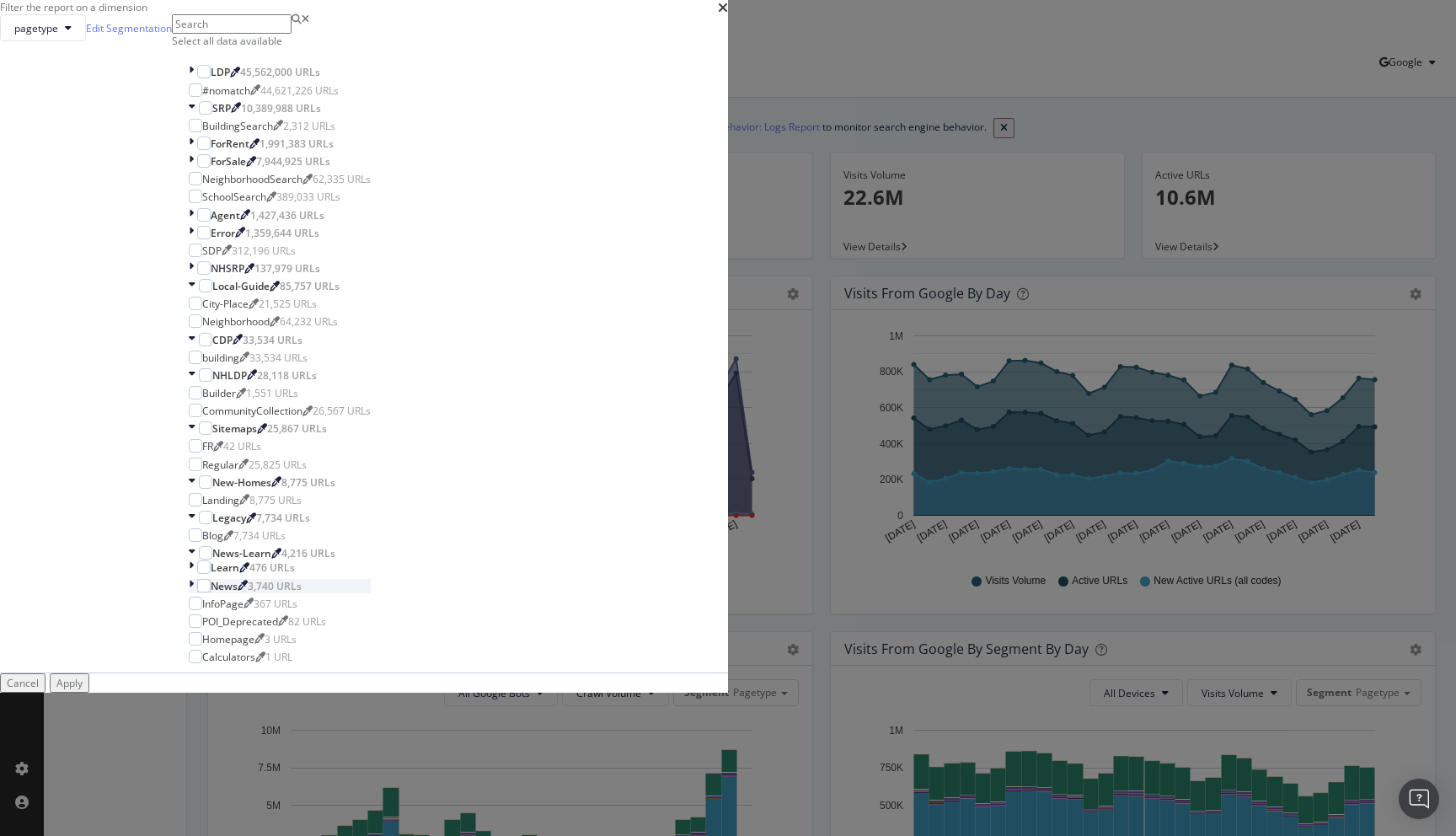
scroll to position [0, 0]
click at [560, 330] on div "pagetype Edit Segmentation Select all data available LDP 45,562,000 URLs #nomat…" at bounding box center [364, 343] width 728 height 658
click at [196, 116] on icon "modal" at bounding box center [192, 108] width 7 height 15
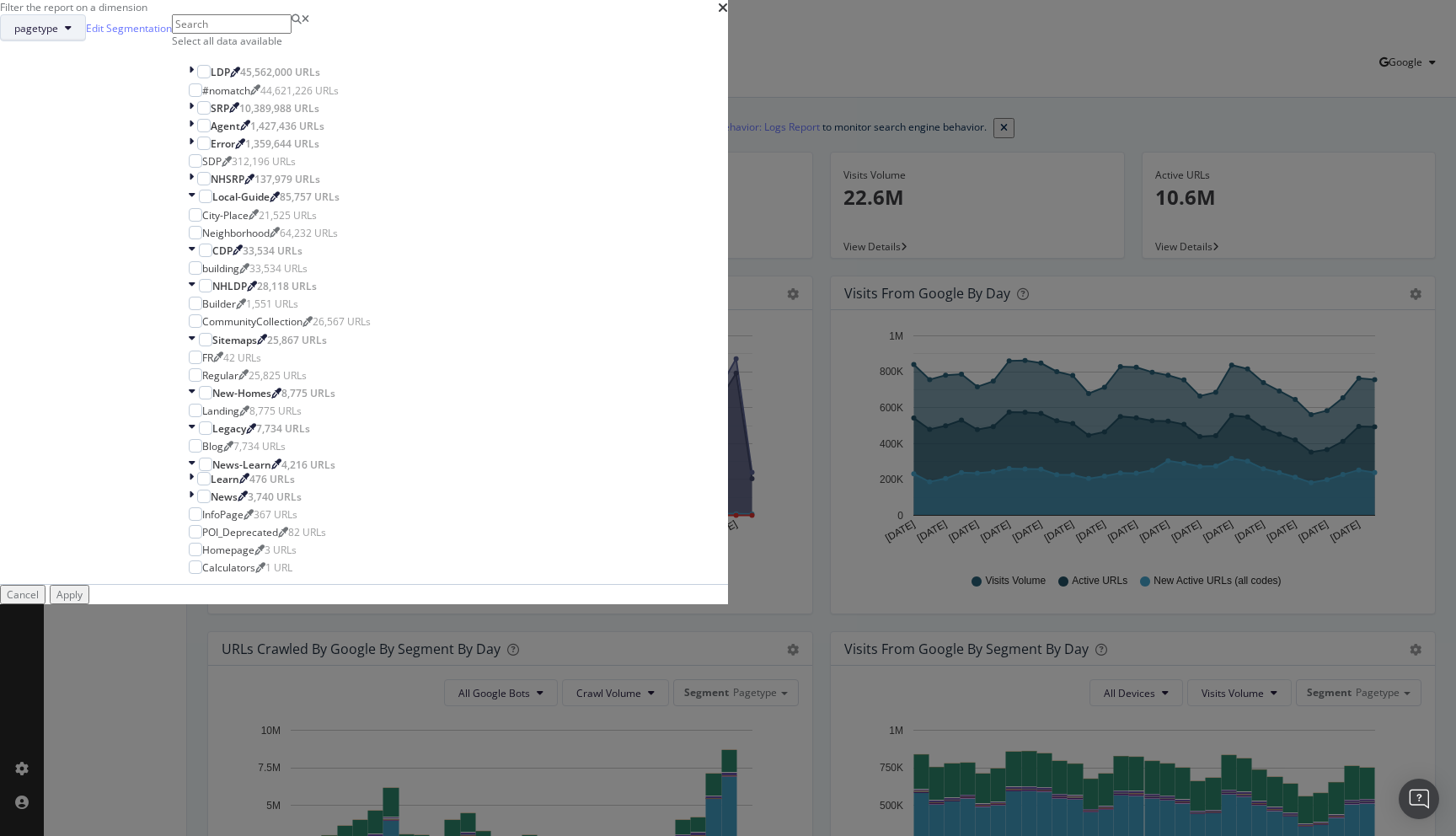
click at [86, 41] on button "pagetype" at bounding box center [43, 27] width 86 height 27
click at [614, 468] on span "mwp-dashboard" at bounding box center [620, 476] width 86 height 15
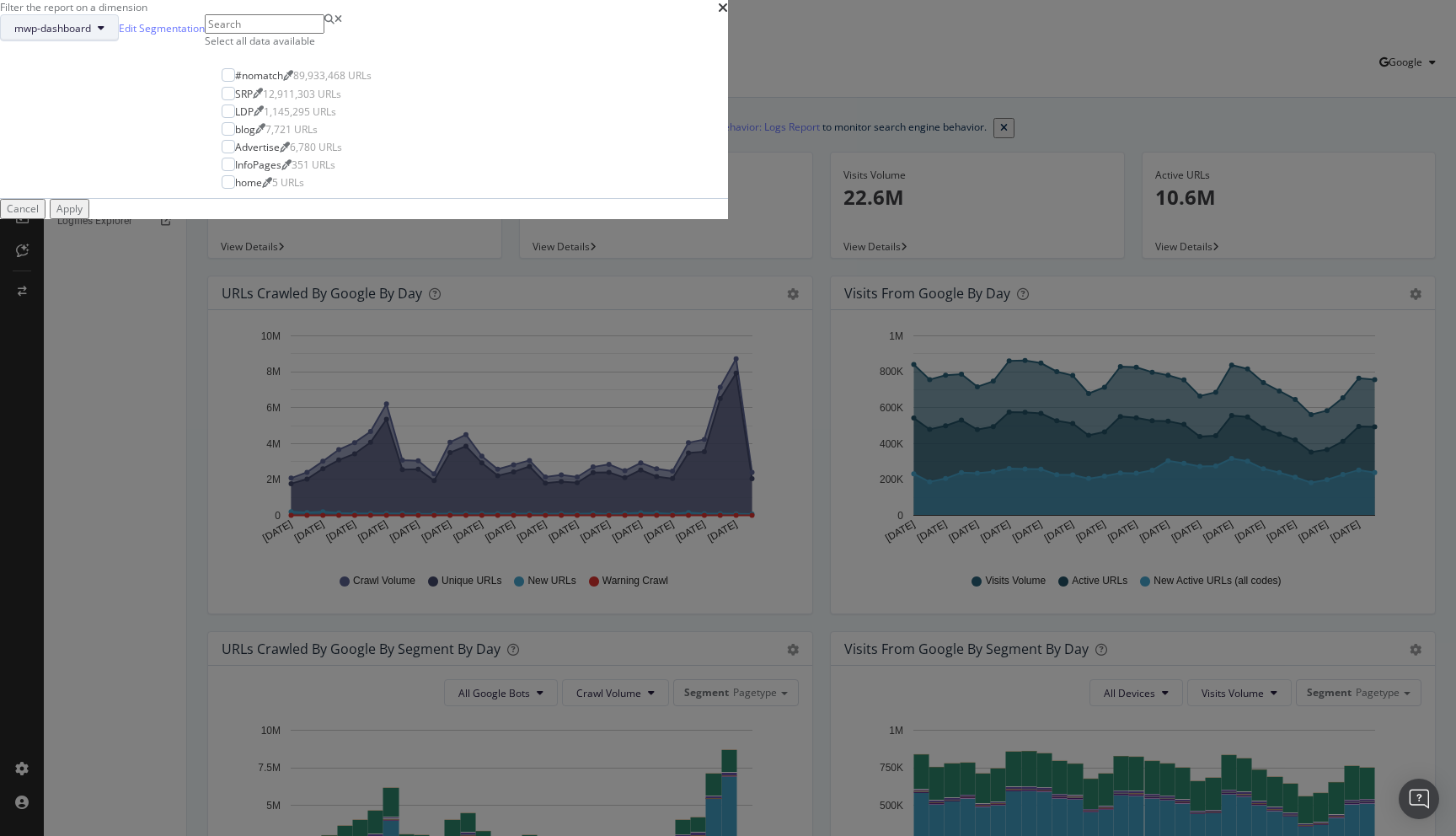
click at [91, 35] on span "mwp-dashboard" at bounding box center [52, 28] width 76 height 15
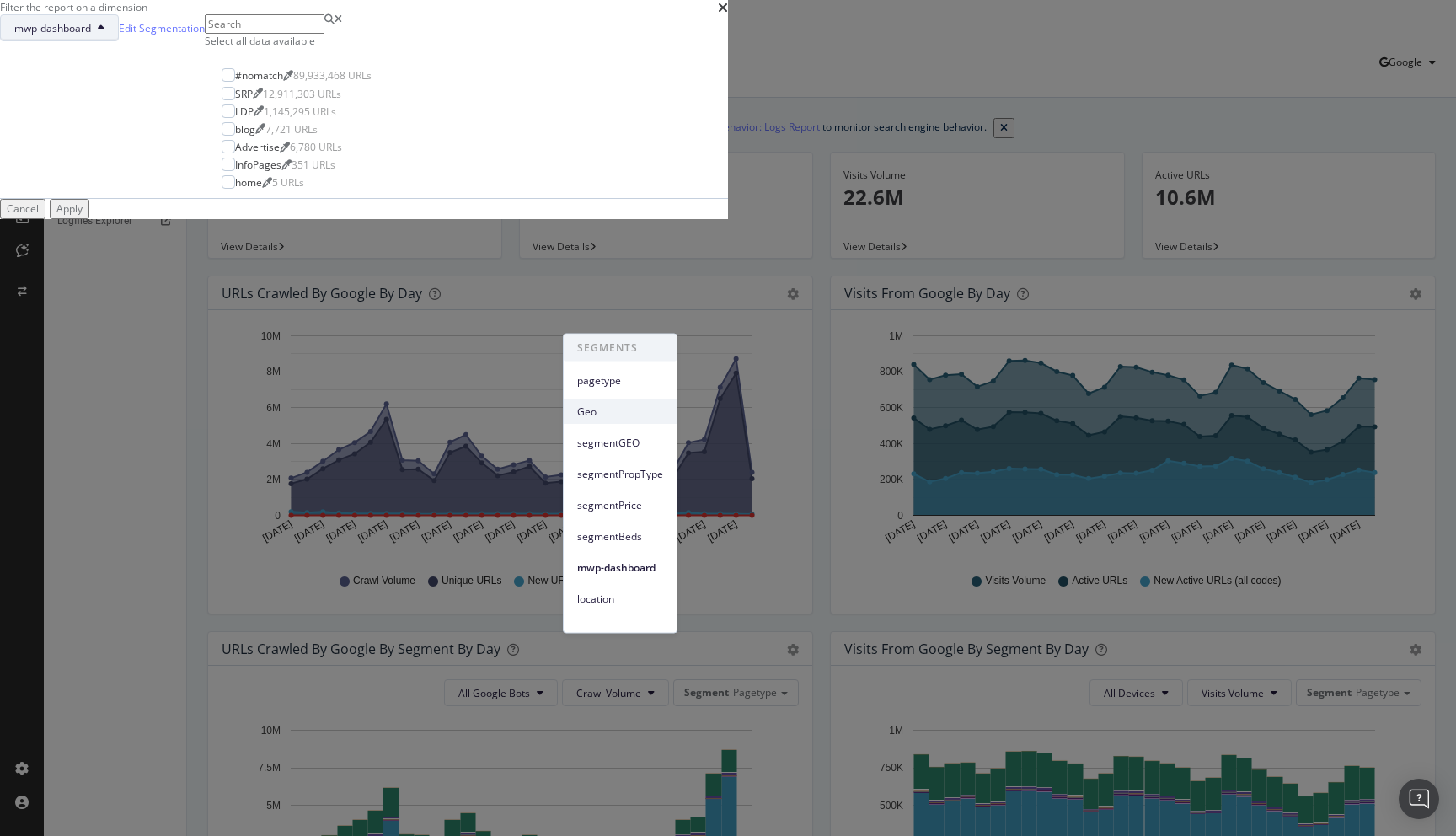
click at [605, 409] on span "Geo" at bounding box center [620, 412] width 86 height 15
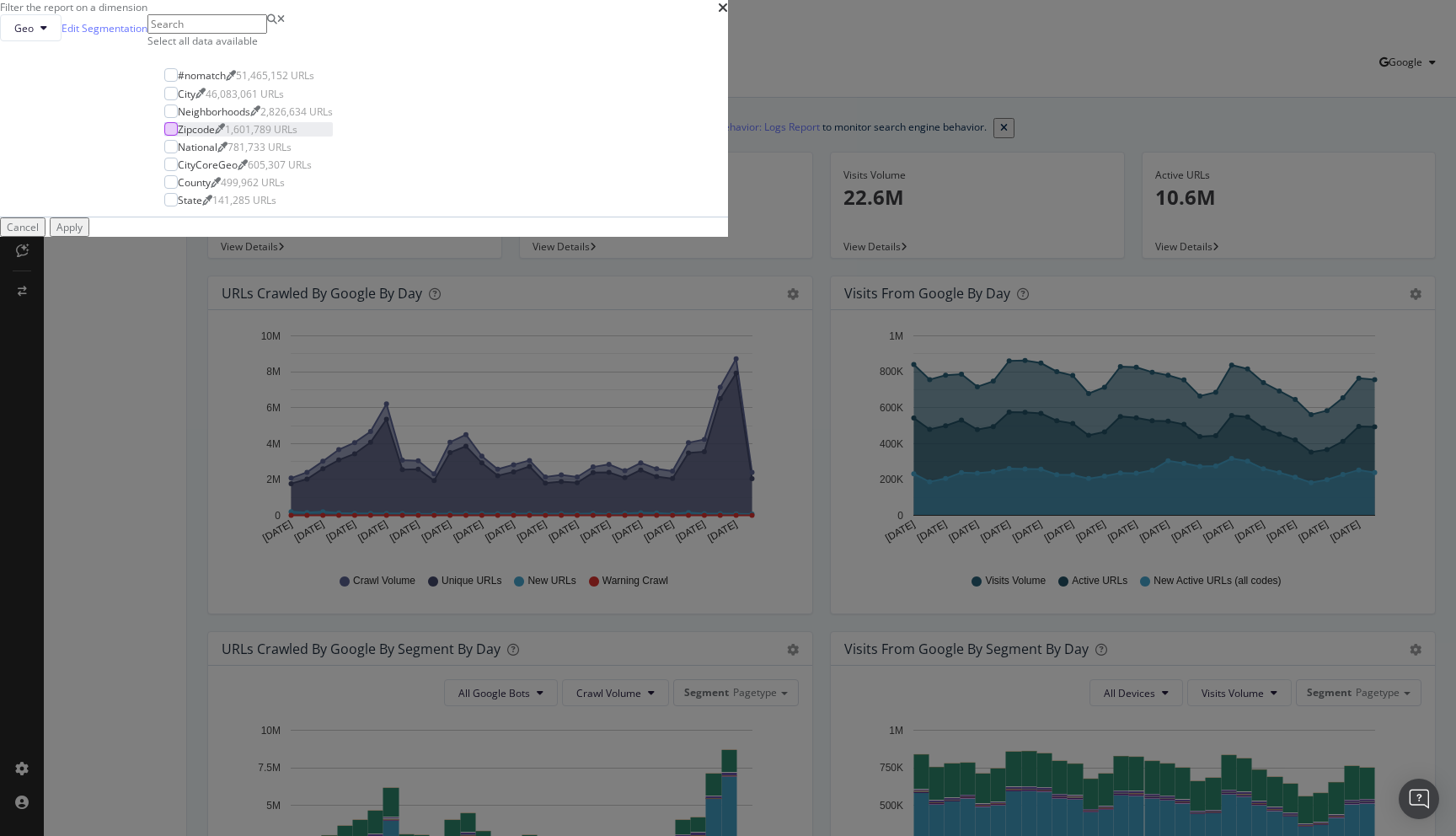
click at [177, 135] on div "modal" at bounding box center [171, 129] width 14 height 14
click at [82, 234] on div "Apply" at bounding box center [69, 226] width 26 height 15
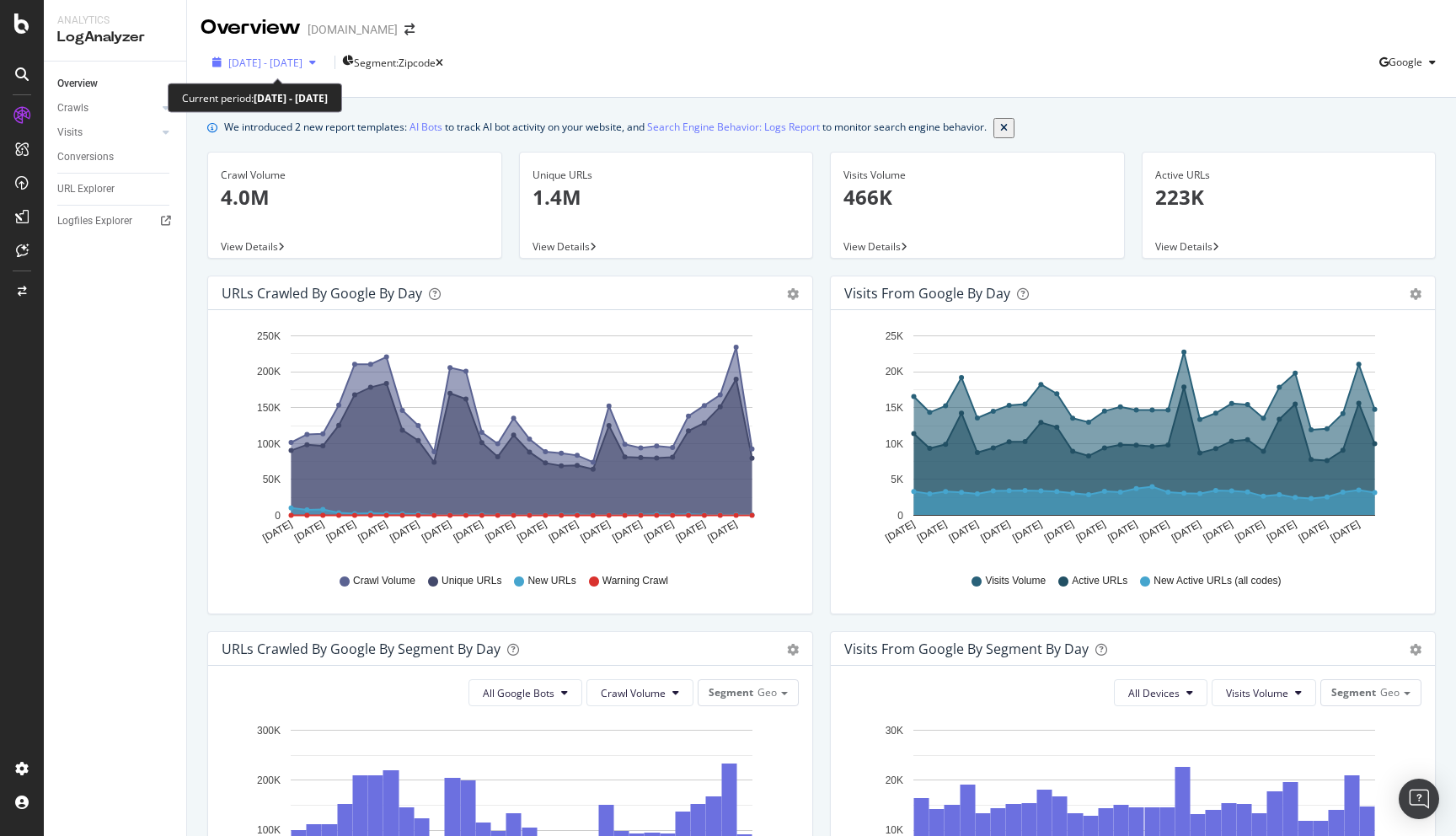
click at [316, 66] on icon "button" at bounding box center [313, 63] width 7 height 10
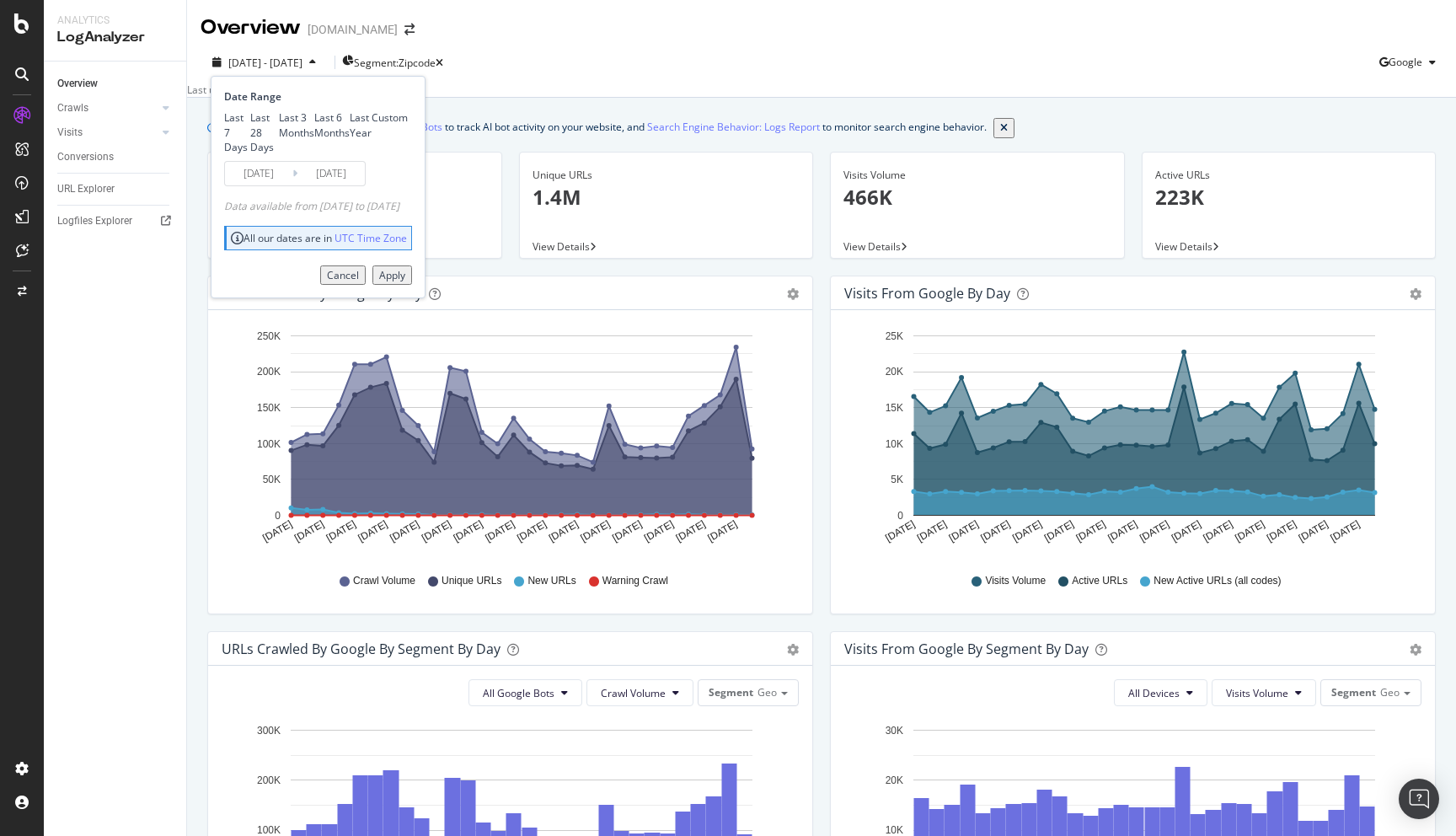
click at [314, 139] on div "Last 6 Months" at bounding box center [331, 124] width 35 height 28
type input "[DATE]"
click at [406, 282] on div "Apply" at bounding box center [392, 274] width 26 height 15
